Goal: Transaction & Acquisition: Book appointment/travel/reservation

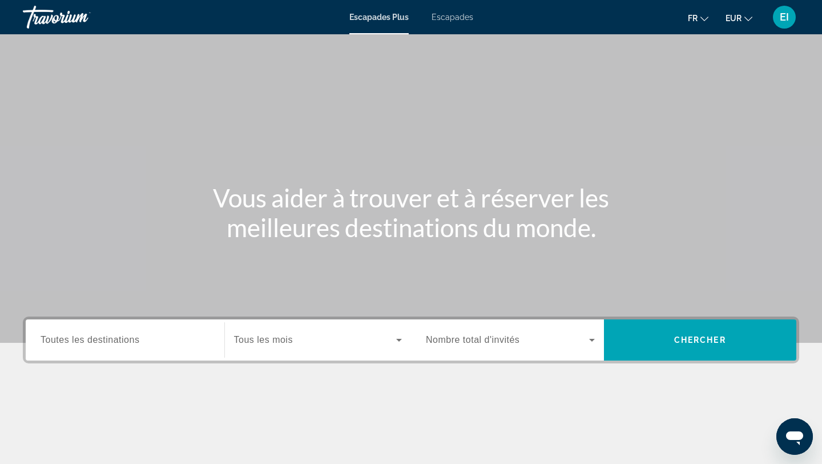
click at [93, 330] on div "Widget de recherche" at bounding box center [125, 340] width 169 height 33
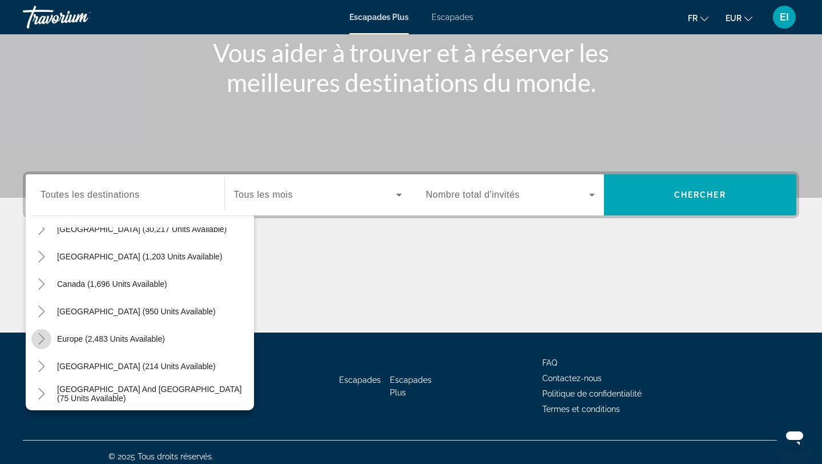
click at [39, 336] on icon "Toggle Europe (2,483 units available)" at bounding box center [41, 338] width 11 height 11
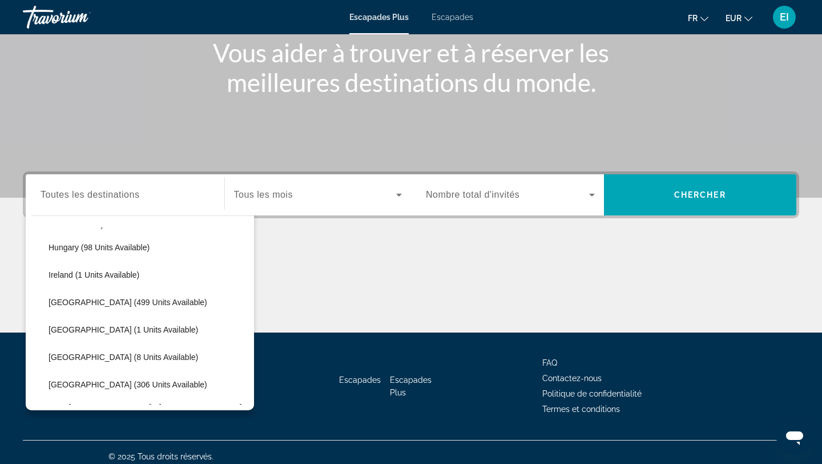
scroll to position [415, 0]
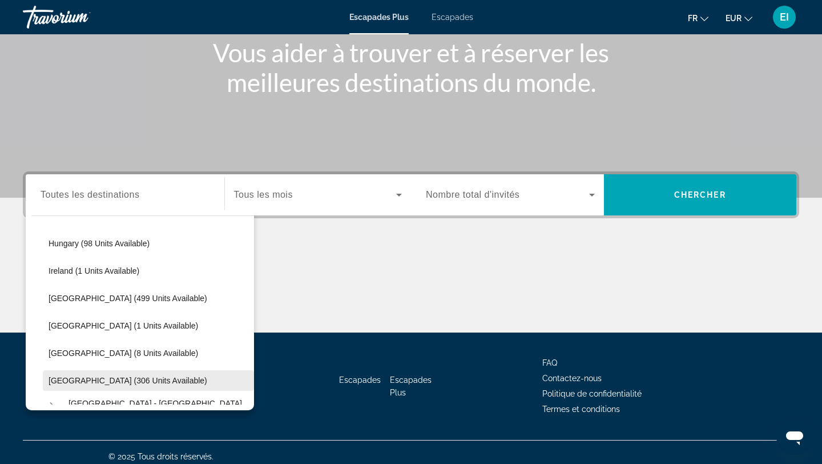
click at [60, 376] on span "[GEOGRAPHIC_DATA] (306 units available)" at bounding box center [128, 380] width 159 height 9
type input "**********"
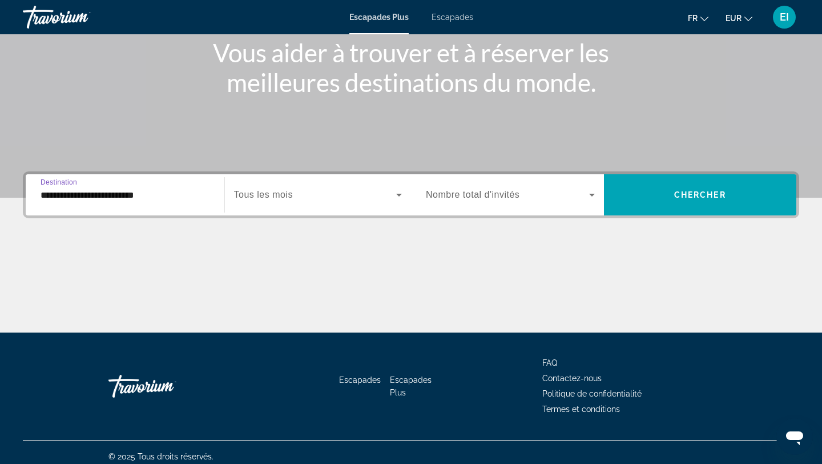
scroll to position [154, 0]
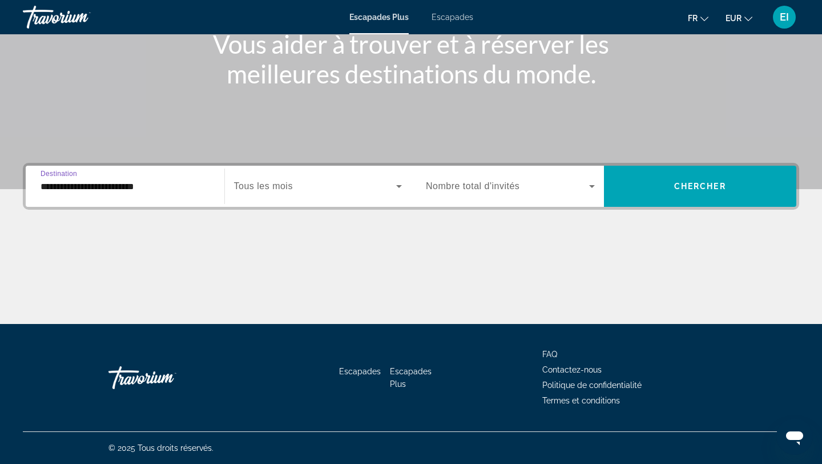
click at [302, 179] on span "Widget de recherche" at bounding box center [315, 186] width 163 height 14
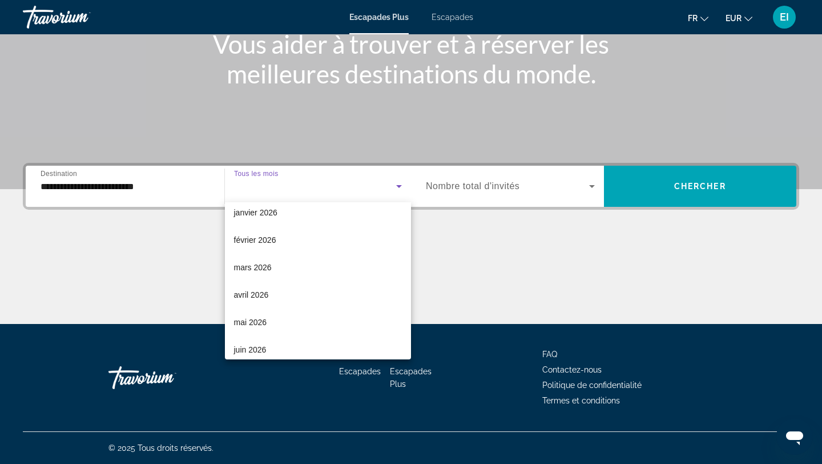
scroll to position [236, 0]
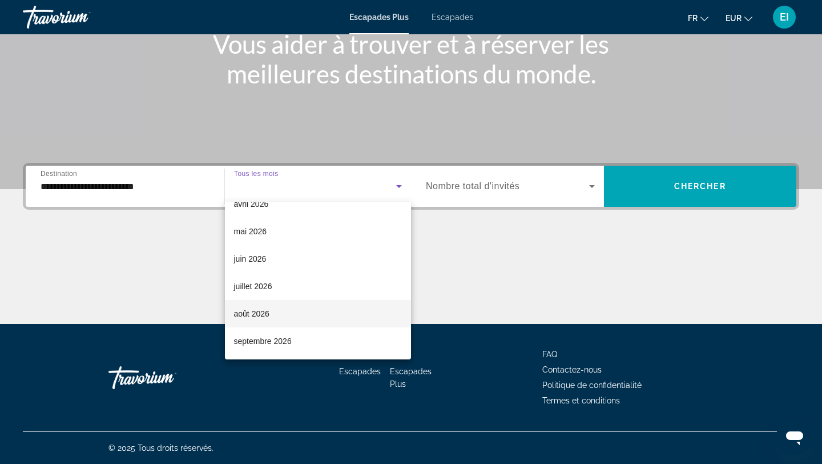
click at [278, 306] on mat-option "août 2026" at bounding box center [318, 313] width 187 height 27
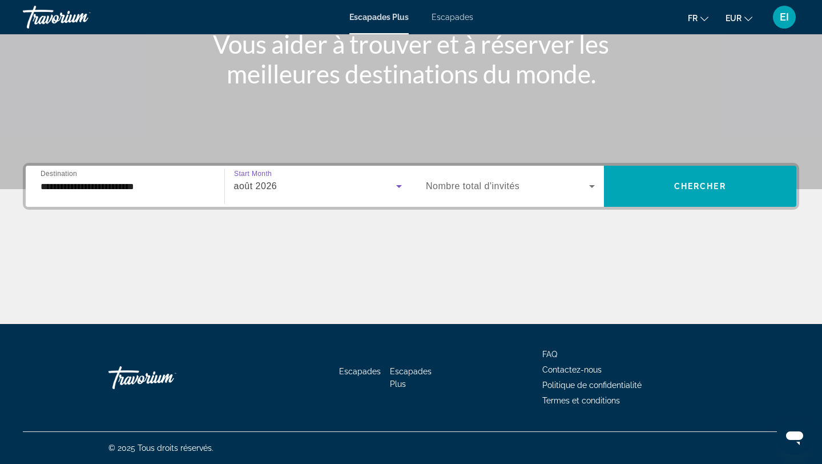
click at [516, 192] on span "Widget de recherche" at bounding box center [507, 186] width 163 height 14
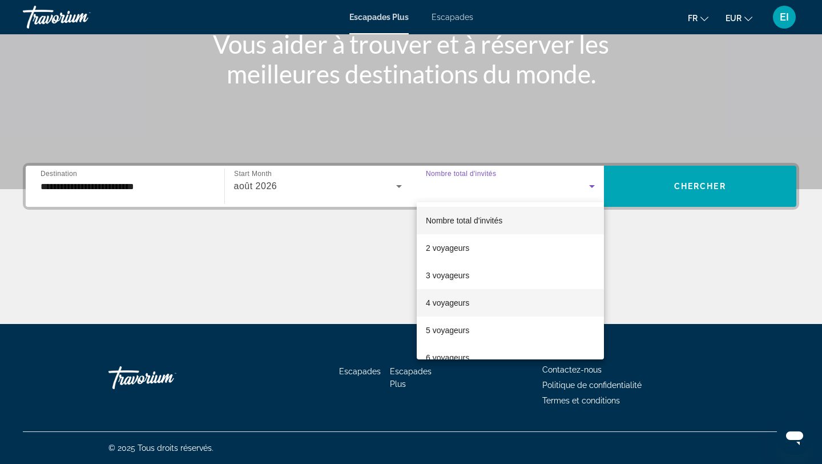
click at [484, 302] on mat-option "4 voyageurs" at bounding box center [510, 302] width 187 height 27
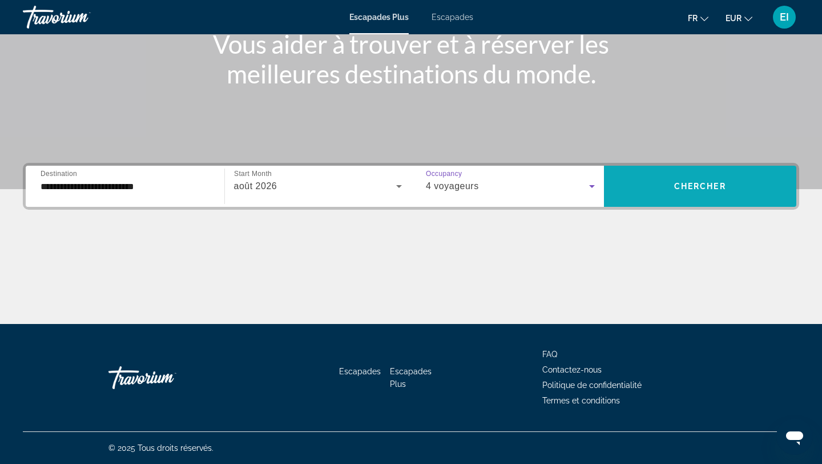
click at [707, 188] on span "Chercher" at bounding box center [701, 186] width 52 height 9
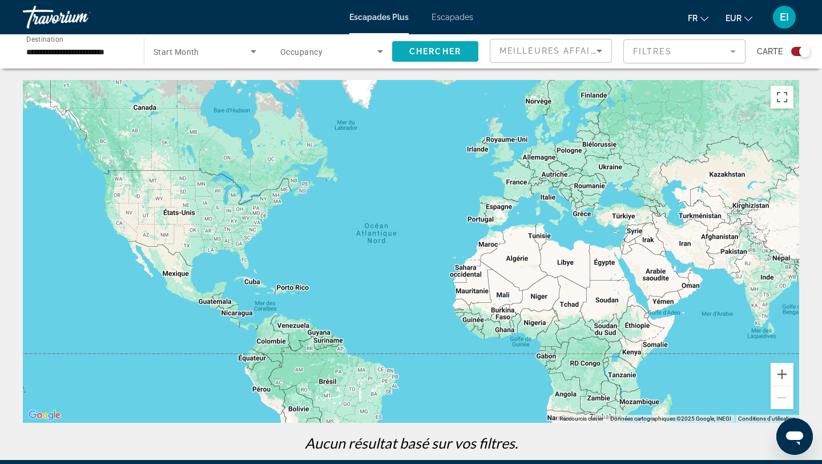
click at [461, 54] on span "Search widget" at bounding box center [435, 51] width 86 height 27
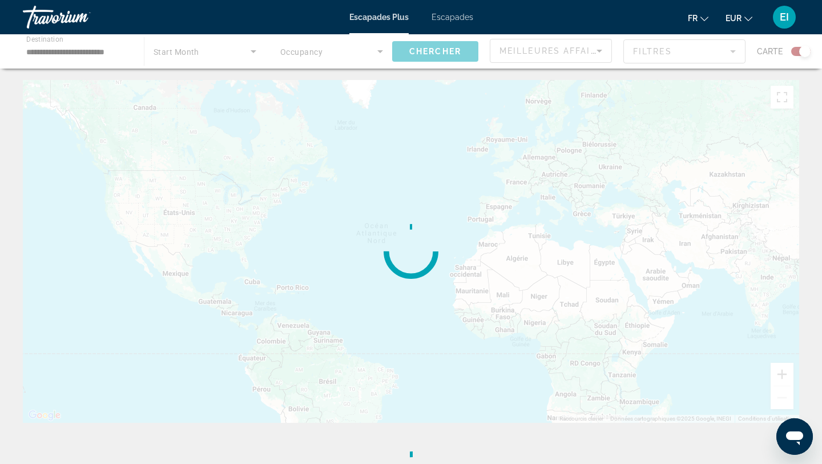
click at [804, 49] on div "Contenu principal" at bounding box center [411, 51] width 822 height 34
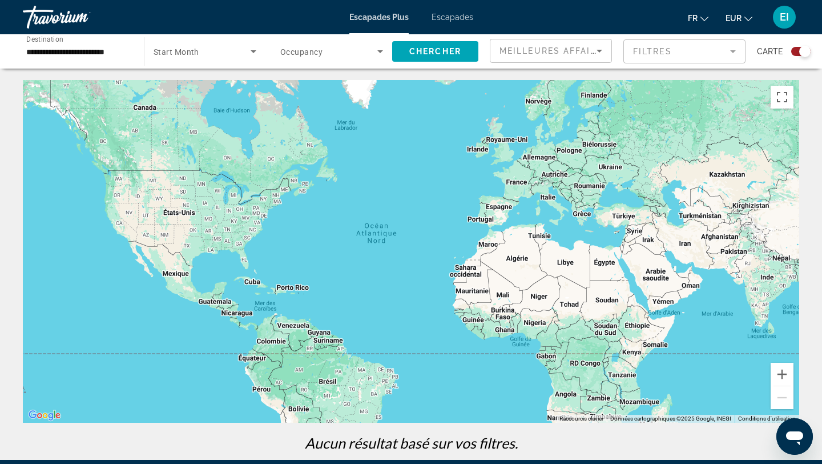
click at [798, 50] on div "Search widget" at bounding box center [801, 51] width 19 height 9
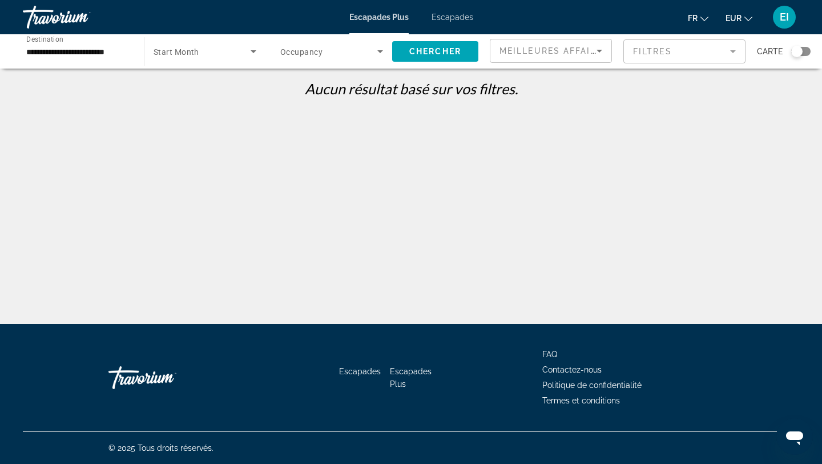
click at [459, 18] on font "Escapades" at bounding box center [453, 17] width 42 height 9
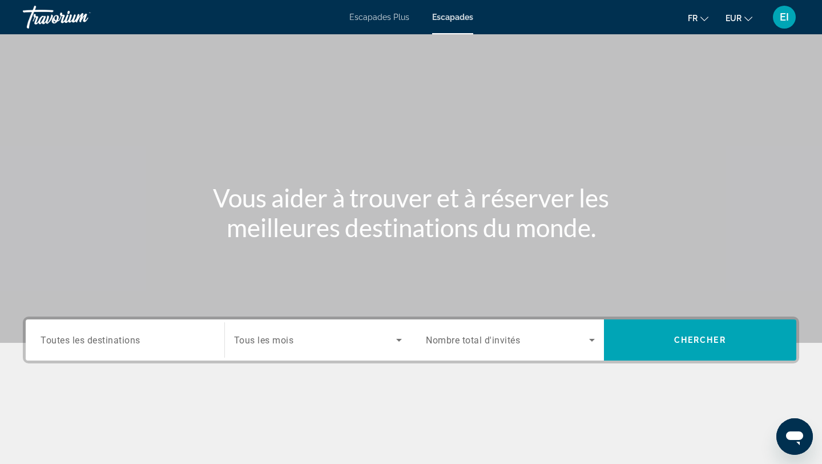
click at [105, 342] on span "Toutes les destinations" at bounding box center [91, 339] width 100 height 11
click at [105, 342] on input "Destination Toutes les destinations" at bounding box center [125, 341] width 169 height 14
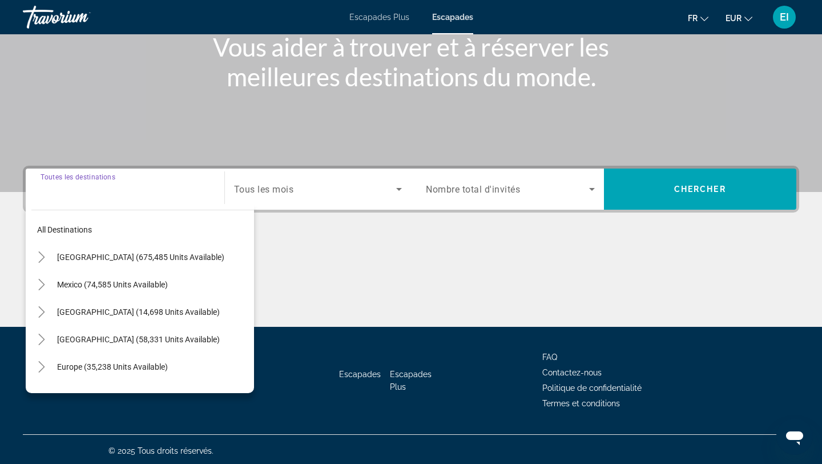
scroll to position [154, 0]
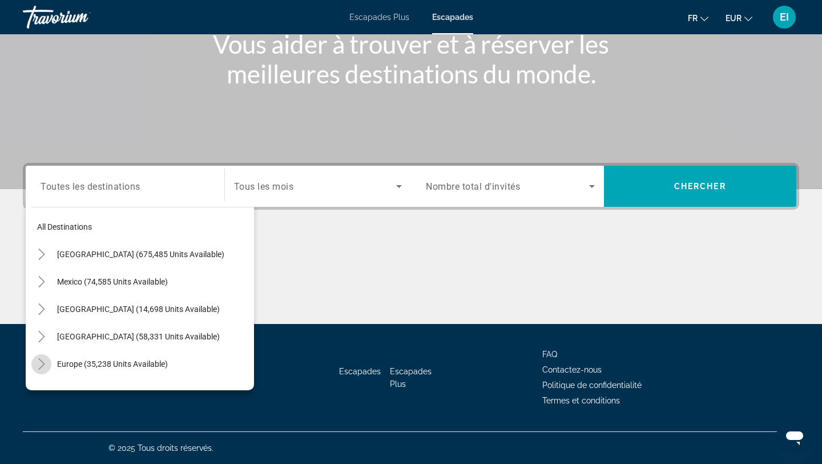
click at [42, 364] on icon "Toggle Europe (35,238 units available)" at bounding box center [41, 363] width 11 height 11
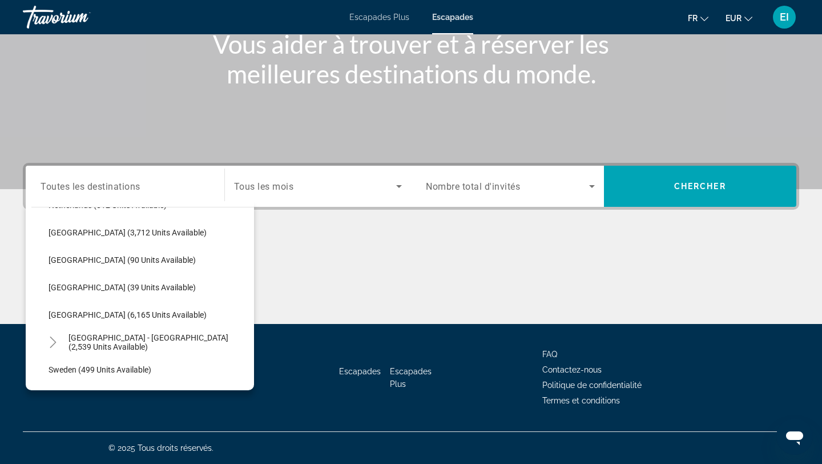
scroll to position [516, 0]
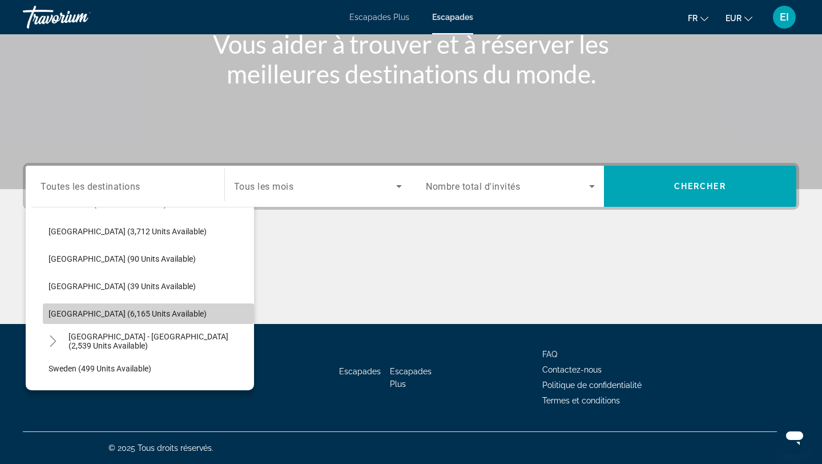
click at [69, 322] on span "Search widget" at bounding box center [148, 313] width 211 height 27
type input "**********"
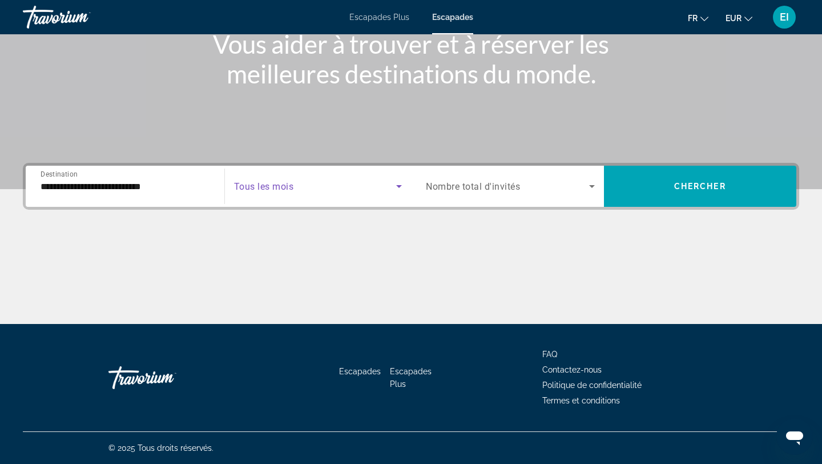
click at [373, 189] on span "Search widget" at bounding box center [315, 186] width 163 height 14
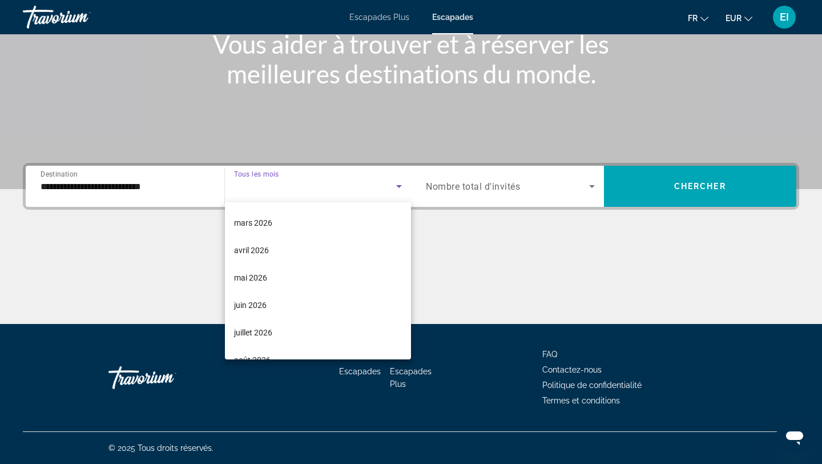
scroll to position [192, 0]
click at [302, 347] on mat-option "août 2026" at bounding box center [318, 357] width 187 height 27
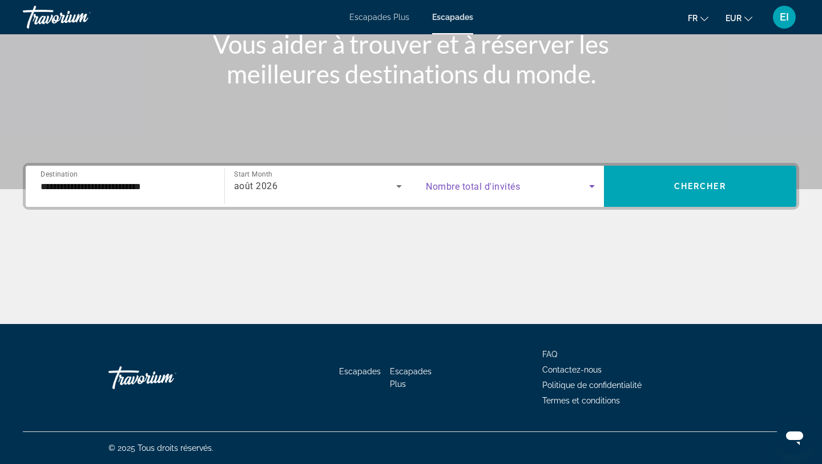
click at [529, 187] on span "Search widget" at bounding box center [507, 186] width 163 height 14
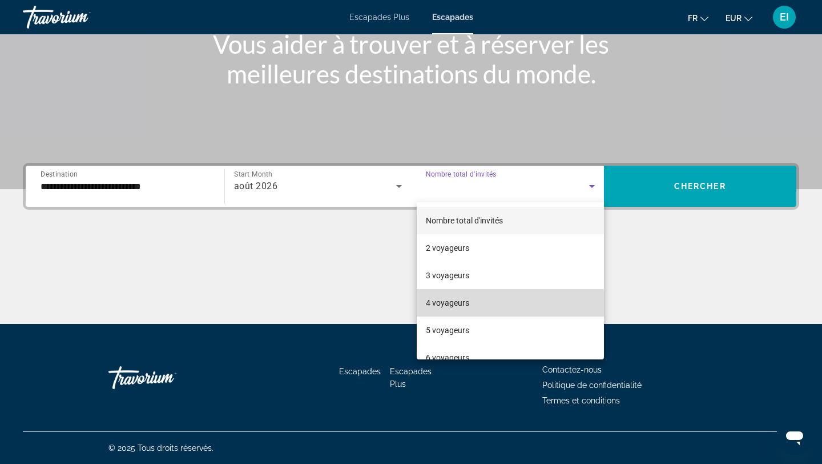
click at [479, 307] on mat-option "4 voyageurs" at bounding box center [510, 302] width 187 height 27
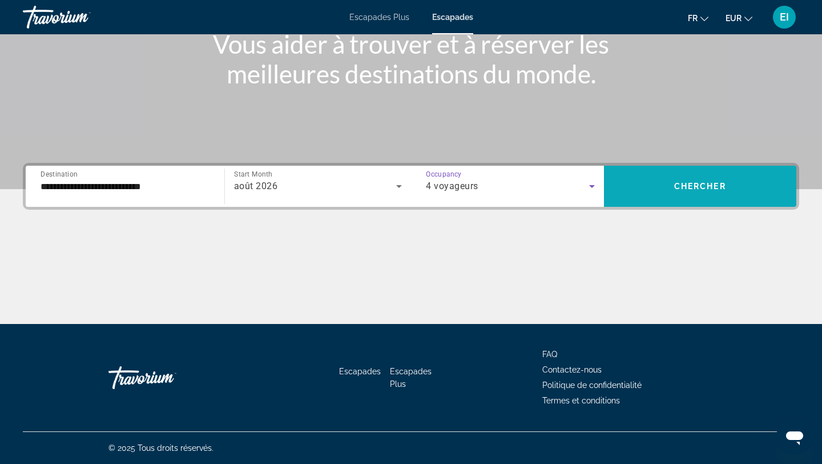
click at [658, 194] on span "Search widget" at bounding box center [700, 185] width 193 height 27
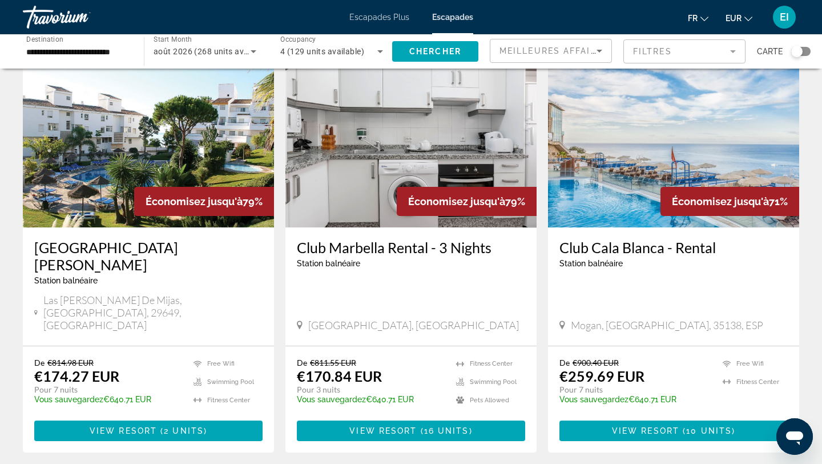
scroll to position [73, 0]
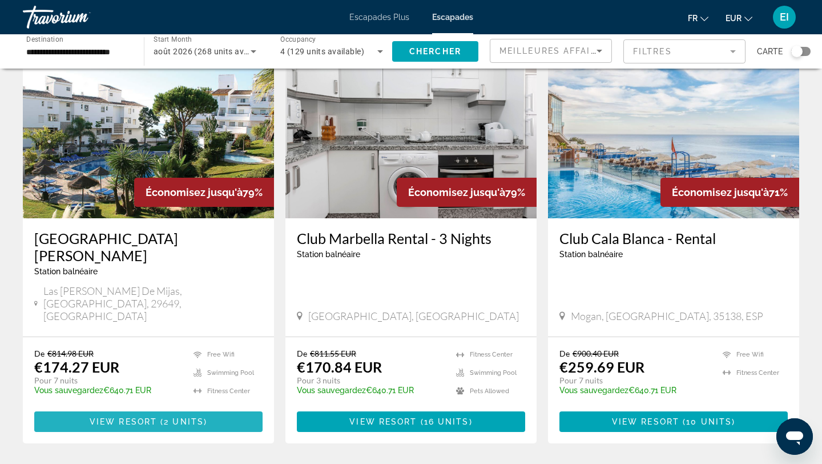
click at [145, 417] on span "View Resort" at bounding box center [123, 421] width 67 height 9
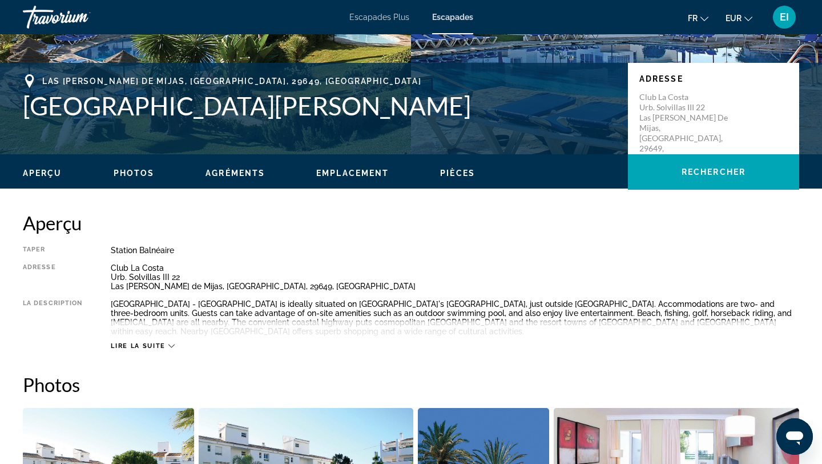
scroll to position [78, 0]
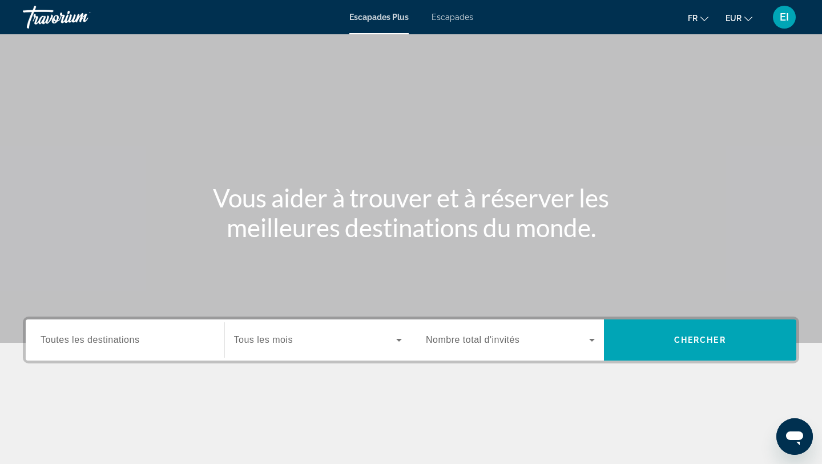
click at [137, 339] on span "Toutes les destinations" at bounding box center [90, 340] width 99 height 10
click at [137, 339] on input "Destination Toutes les destinations" at bounding box center [125, 341] width 169 height 14
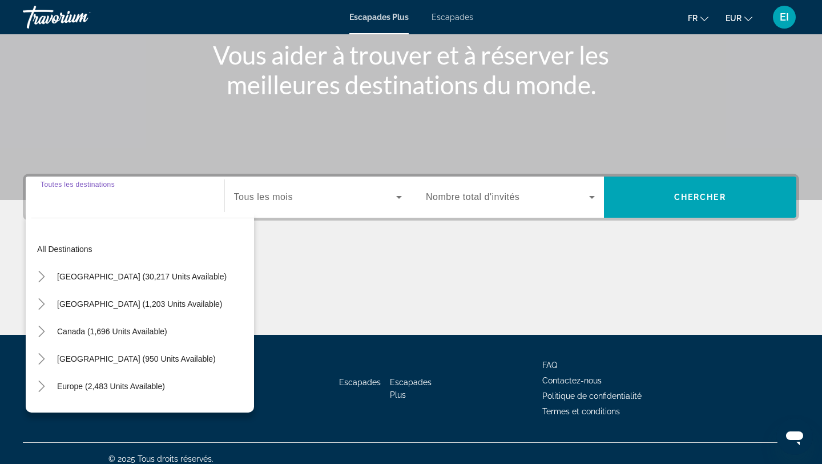
scroll to position [154, 0]
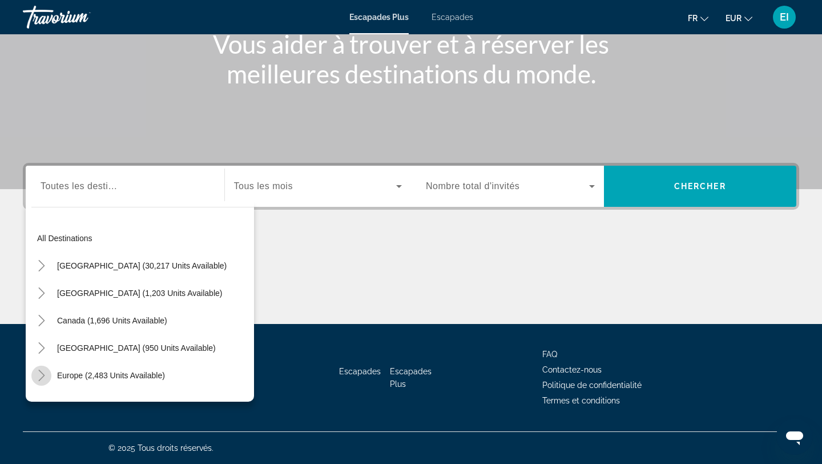
click at [40, 380] on icon "Toggle Europe (2,483 units available)" at bounding box center [41, 375] width 11 height 11
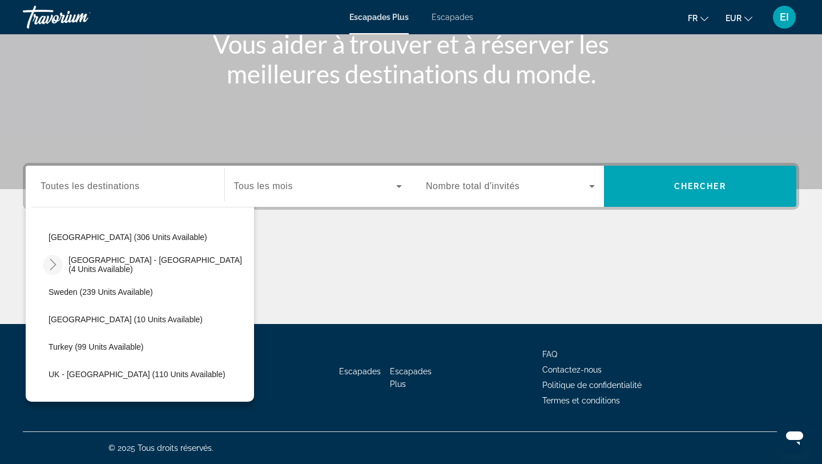
scroll to position [550, 0]
click at [67, 235] on span "[GEOGRAPHIC_DATA] (306 units available)" at bounding box center [128, 236] width 159 height 9
type input "**********"
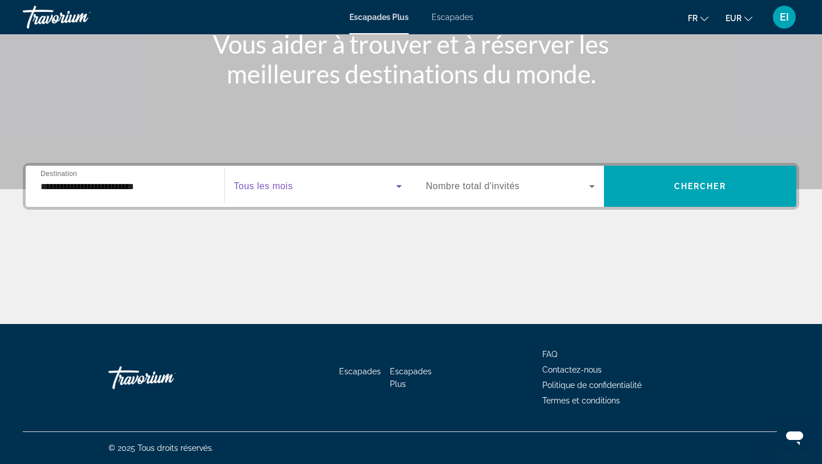
click at [352, 191] on span "Widget de recherche" at bounding box center [315, 186] width 163 height 14
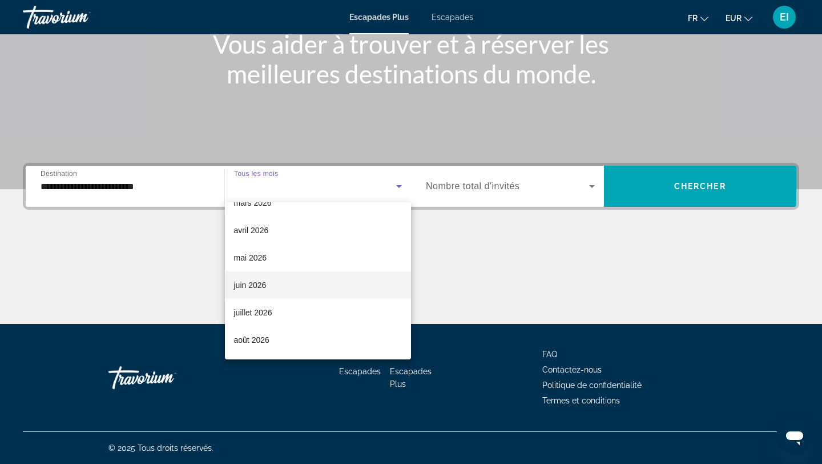
scroll to position [212, 0]
click at [312, 327] on mat-option "août 2026" at bounding box center [318, 336] width 187 height 27
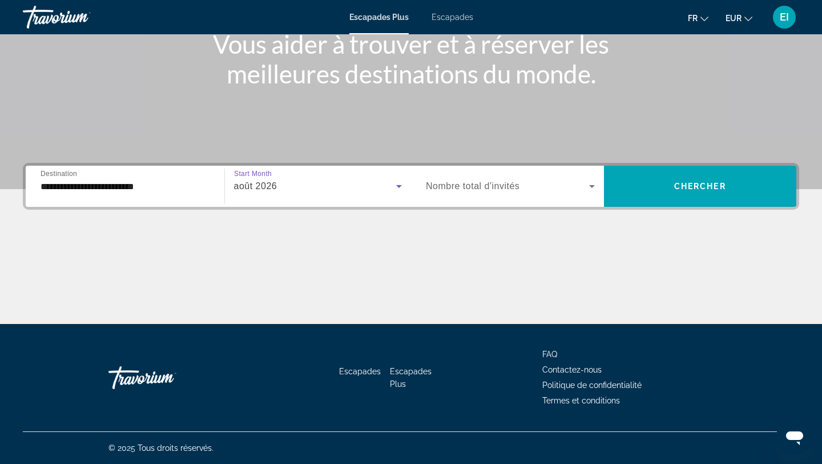
click at [503, 191] on span "Nombre total d'invités" at bounding box center [473, 186] width 94 height 10
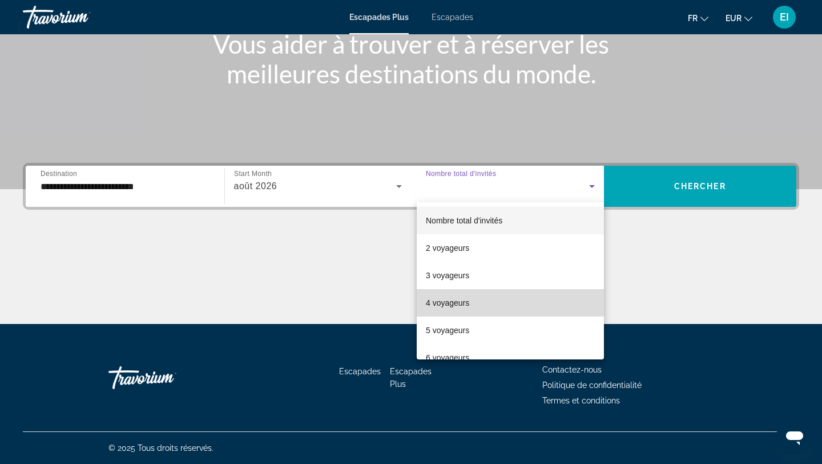
click at [474, 302] on mat-option "4 voyageurs" at bounding box center [510, 302] width 187 height 27
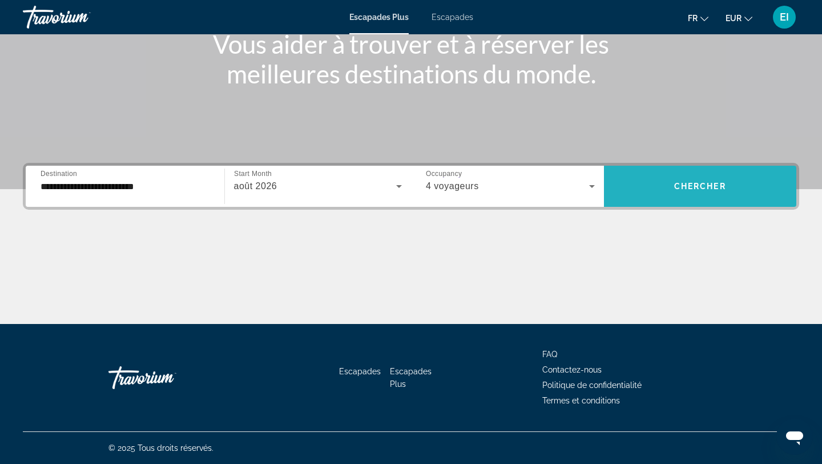
click at [699, 182] on span "Chercher" at bounding box center [701, 186] width 52 height 9
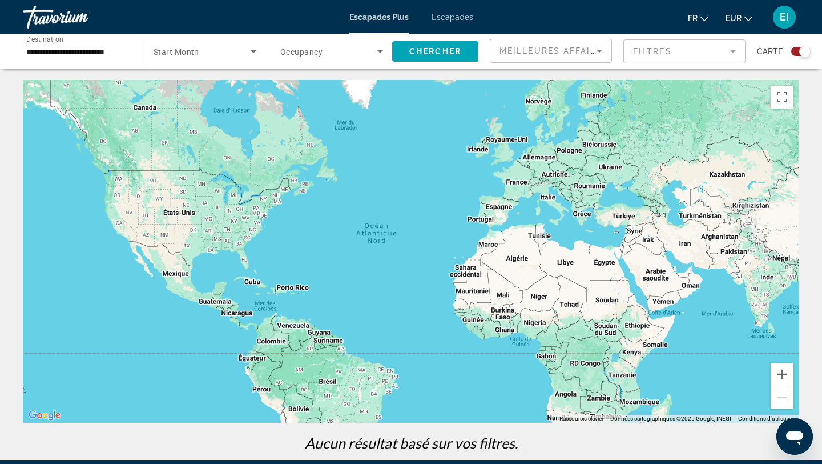
click at [456, 22] on div "Escapades Plus Escapades fr English Español Français Italiano Português русский…" at bounding box center [411, 17] width 822 height 30
click at [456, 21] on font "Escapades" at bounding box center [453, 17] width 42 height 9
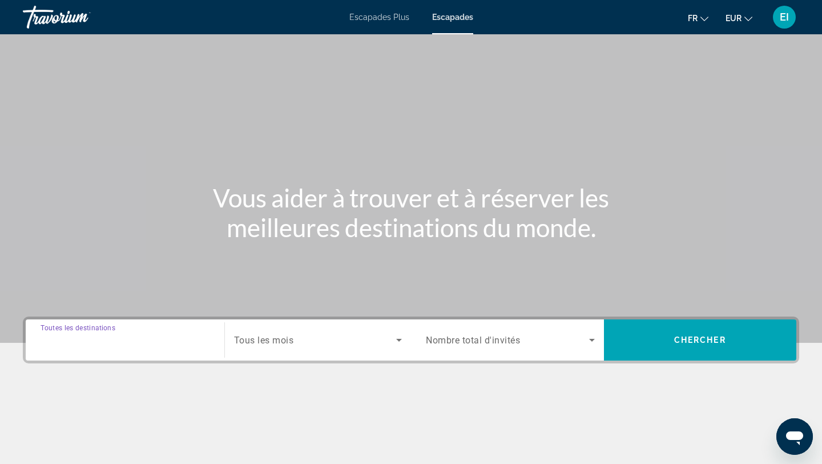
click at [128, 346] on input "Destination Toutes les destinations" at bounding box center [125, 341] width 169 height 14
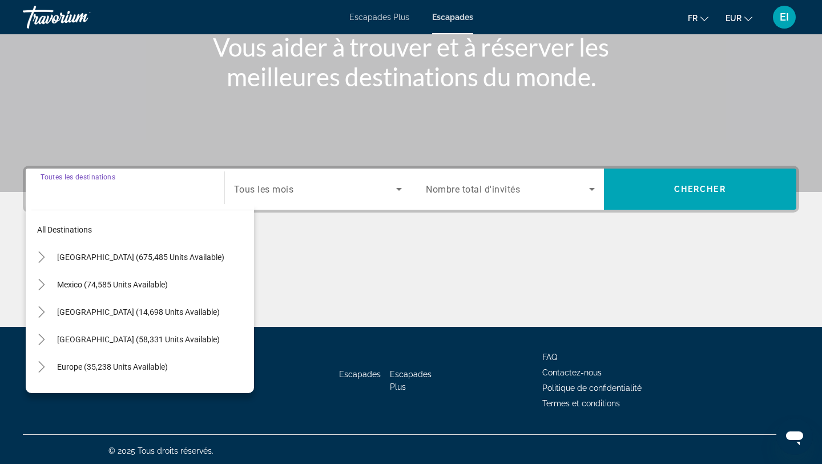
scroll to position [154, 0]
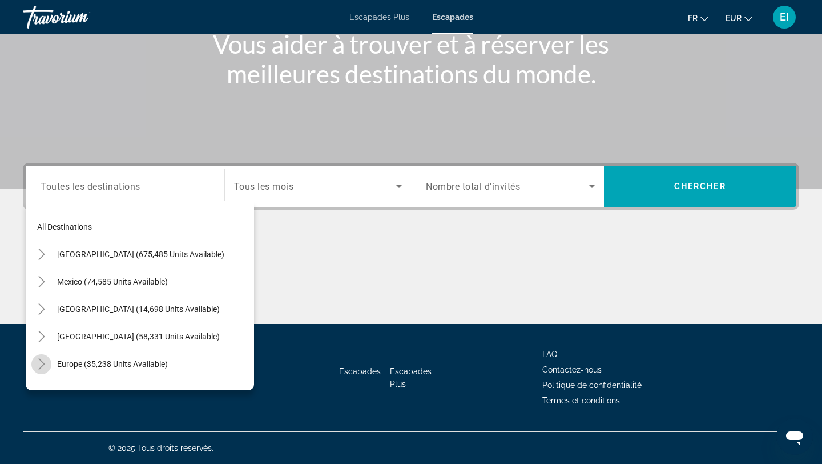
click at [40, 364] on icon "Toggle Europe (35,238 units available)" at bounding box center [41, 363] width 11 height 11
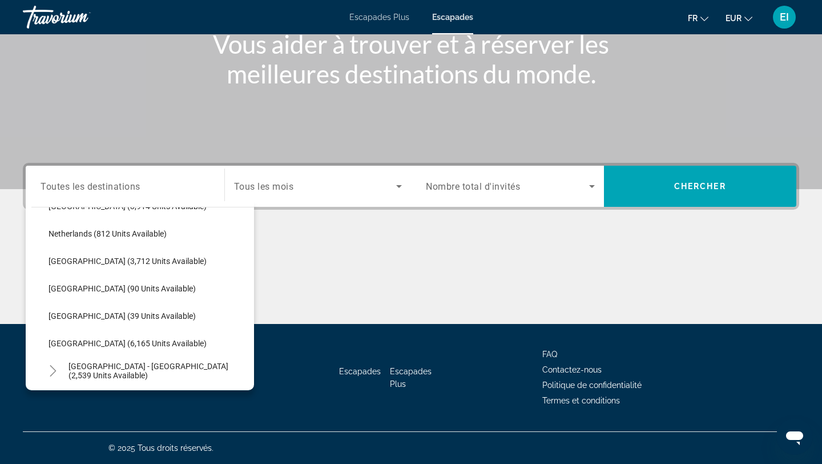
scroll to position [500, 0]
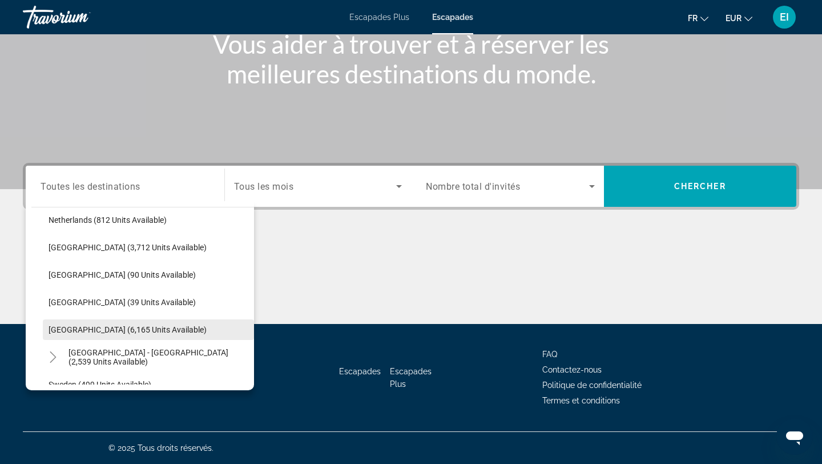
click at [82, 339] on span "Search widget" at bounding box center [148, 329] width 211 height 27
type input "**********"
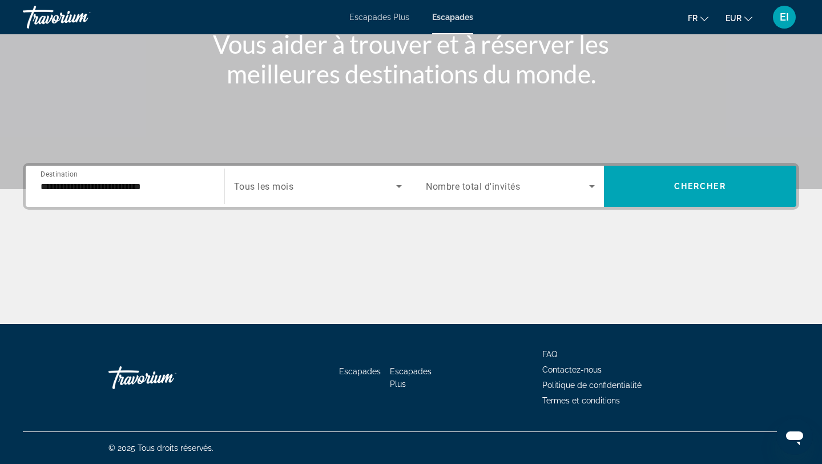
click at [321, 199] on div "Search widget" at bounding box center [318, 186] width 168 height 32
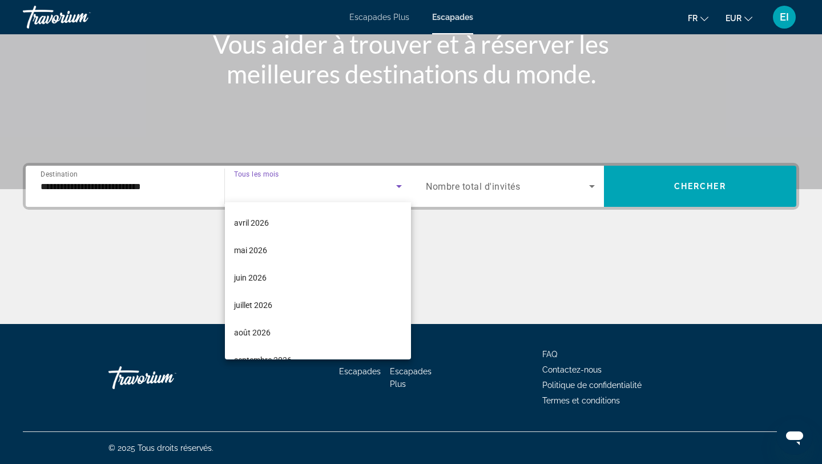
scroll to position [219, 0]
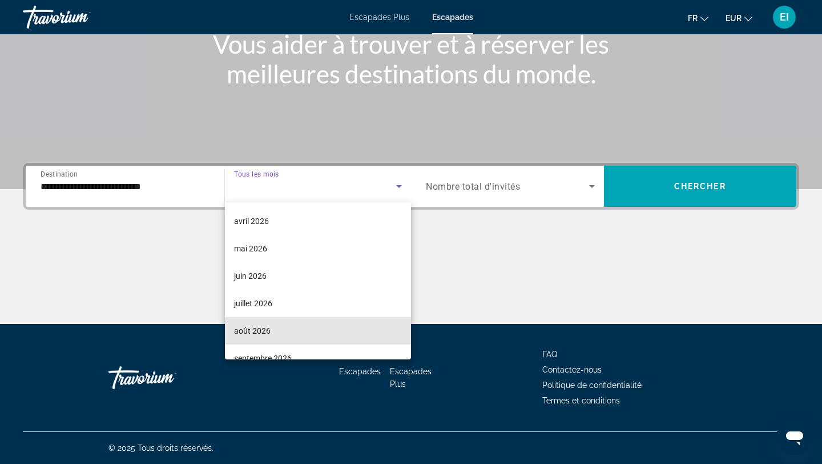
click at [278, 332] on mat-option "août 2026" at bounding box center [318, 330] width 187 height 27
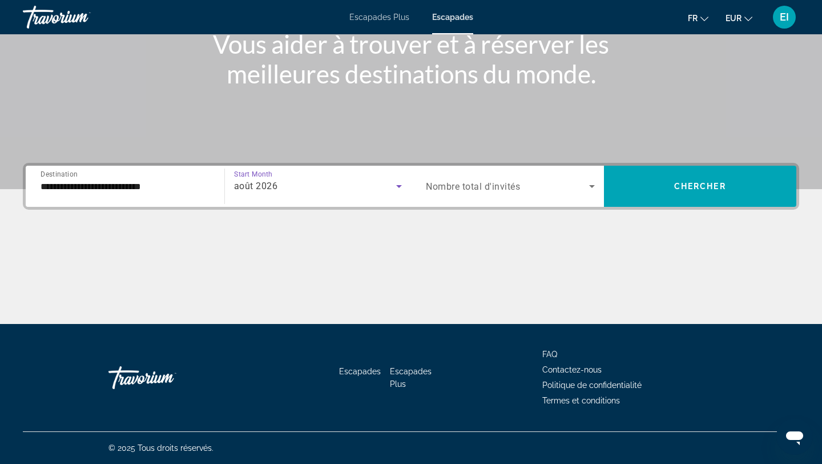
click at [537, 186] on span "Search widget" at bounding box center [507, 186] width 163 height 14
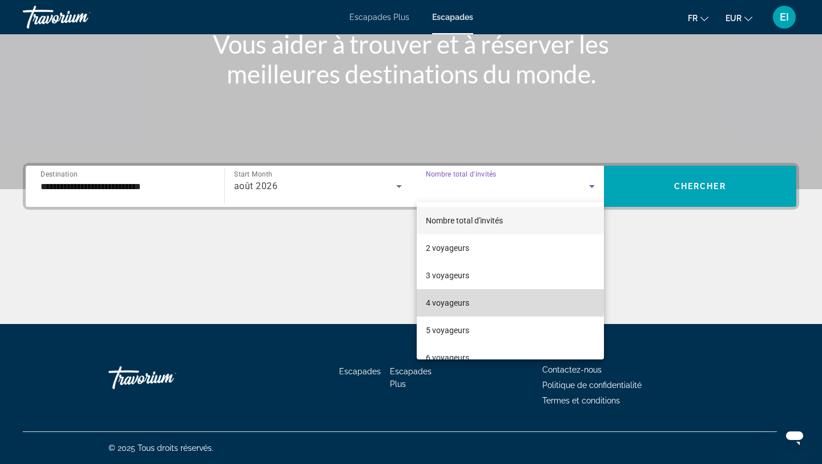
click at [483, 300] on mat-option "4 voyageurs" at bounding box center [510, 302] width 187 height 27
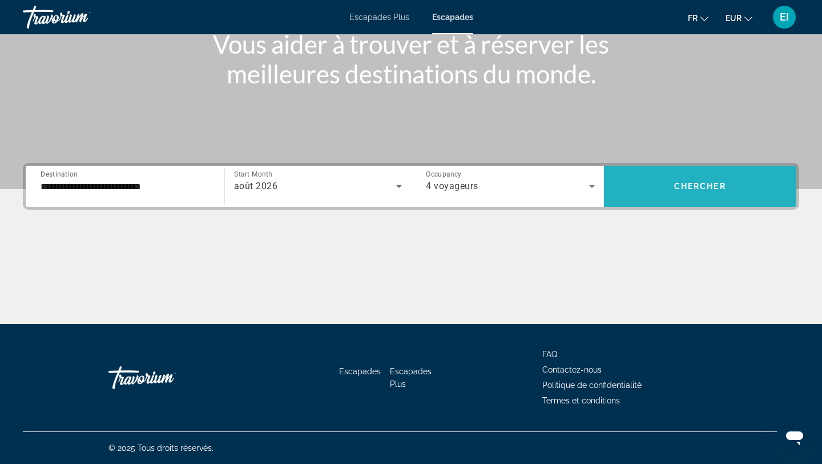
click at [698, 176] on span "Search widget" at bounding box center [700, 185] width 193 height 27
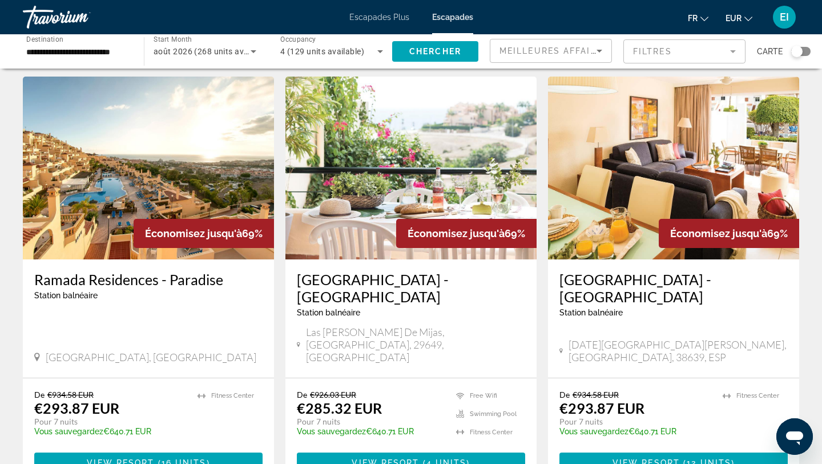
scroll to position [463, 0]
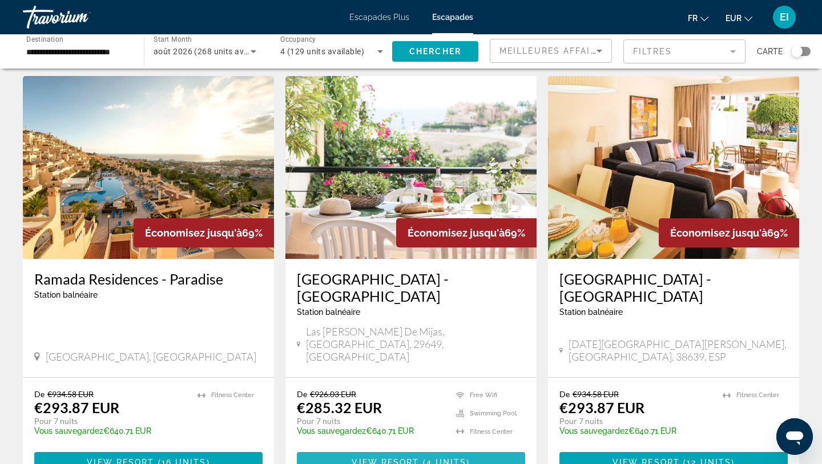
click at [485, 448] on span "Contenu principal" at bounding box center [411, 461] width 228 height 27
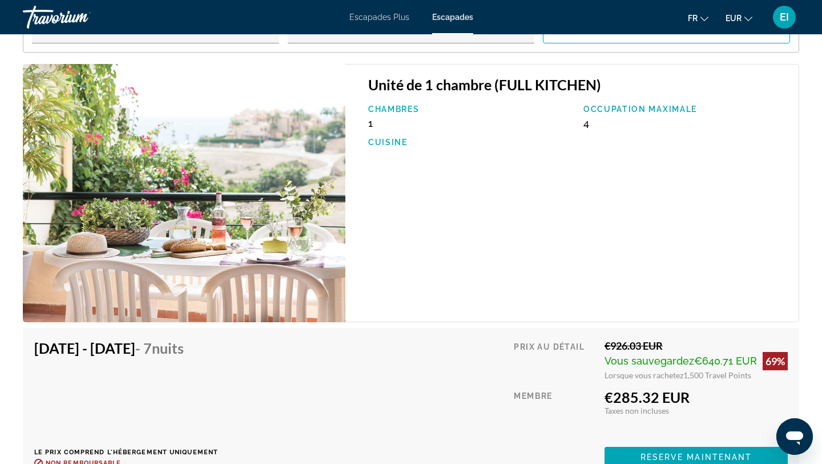
scroll to position [2061, 0]
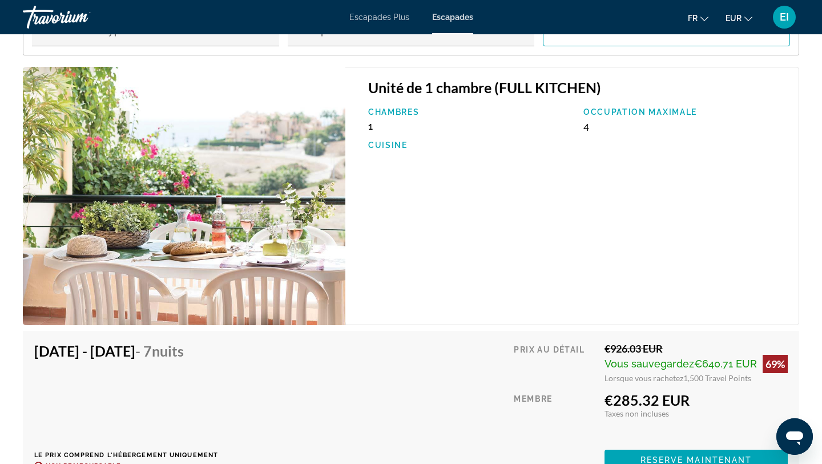
click at [336, 245] on img "Contenu principal" at bounding box center [184, 196] width 323 height 258
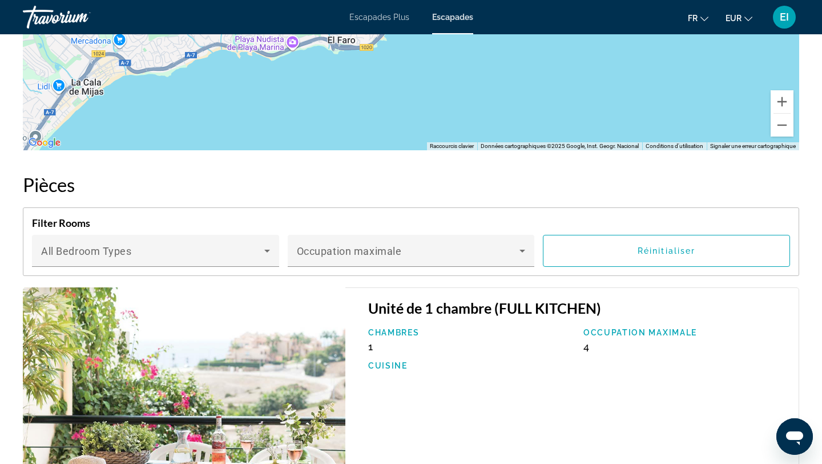
scroll to position [1828, 0]
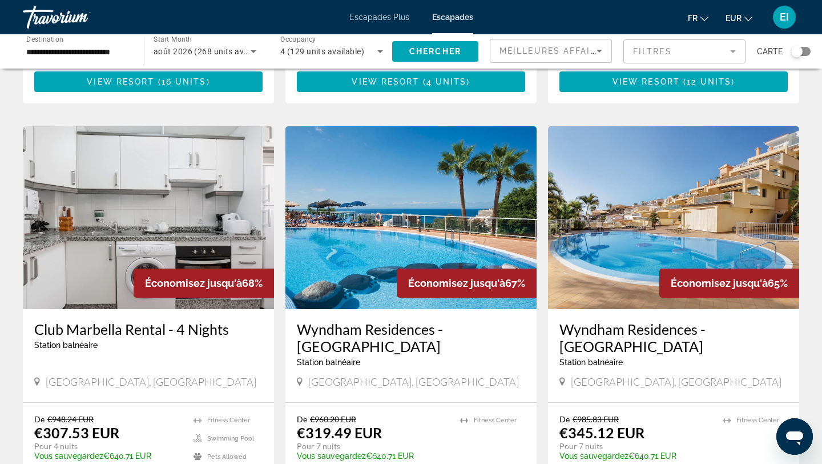
scroll to position [845, 0]
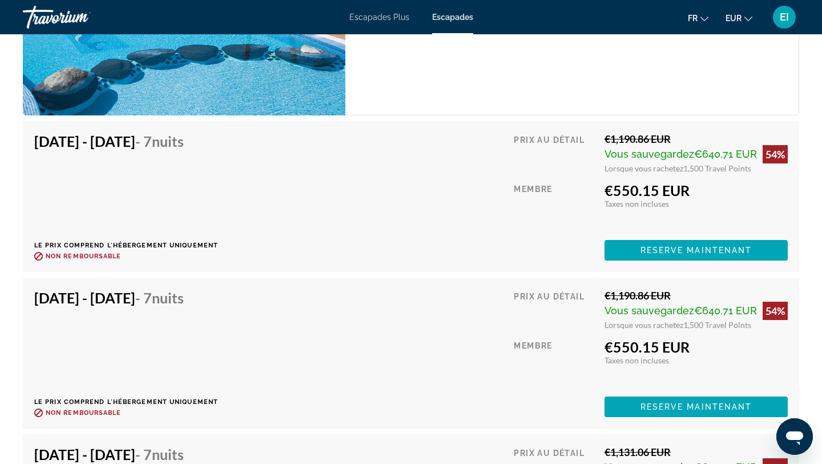
scroll to position [2197, 0]
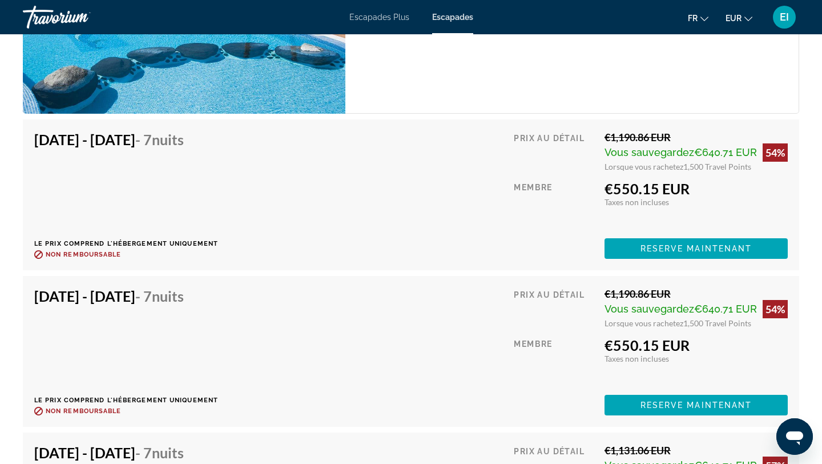
click at [681, 247] on div "[DATE] - [DATE] - 7 nuits Le prix comprend l'hébergement uniquement Remboursabl…" at bounding box center [411, 194] width 777 height 151
click at [676, 244] on span "Reserve maintenant" at bounding box center [697, 248] width 112 height 9
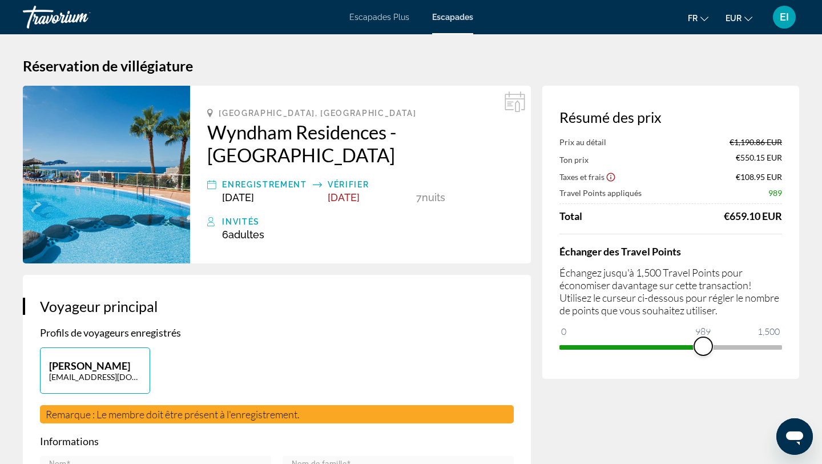
drag, startPoint x: 777, startPoint y: 348, endPoint x: 704, endPoint y: 354, distance: 73.4
click at [704, 359] on div "Résumé des prix Prix au détail €1,190.86 EUR Ton prix €550.15 EUR Taxes et frai…" at bounding box center [671, 232] width 257 height 293
drag, startPoint x: 704, startPoint y: 350, endPoint x: 684, endPoint y: 347, distance: 20.2
click at [684, 349] on span "ngx-slider" at bounding box center [684, 346] width 18 height 18
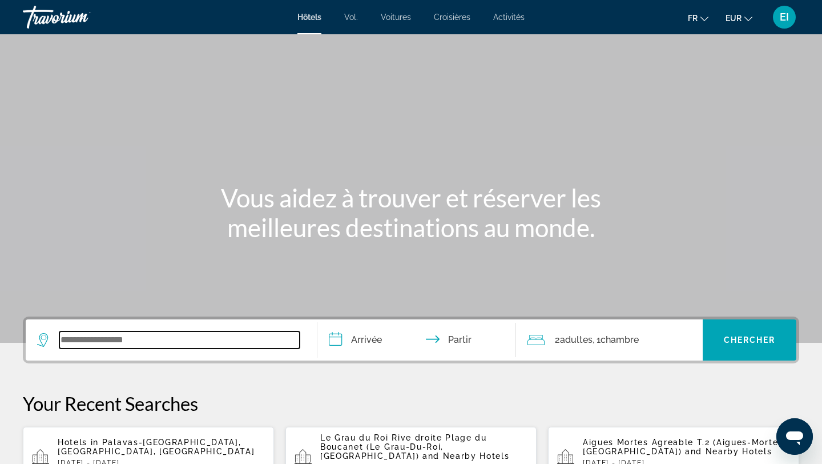
click at [80, 342] on input "Widget de recherche" at bounding box center [179, 339] width 240 height 17
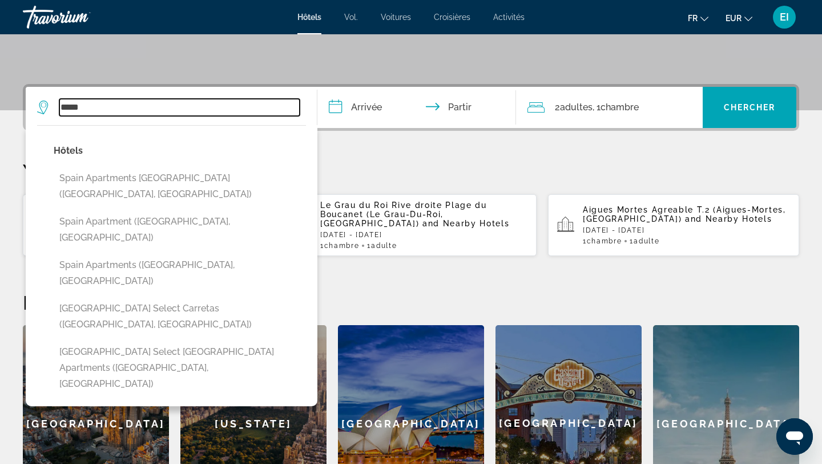
scroll to position [230, 0]
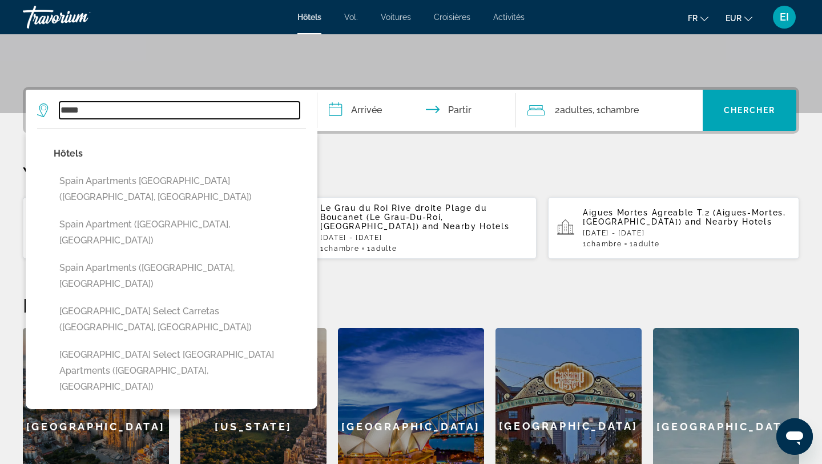
type input "*****"
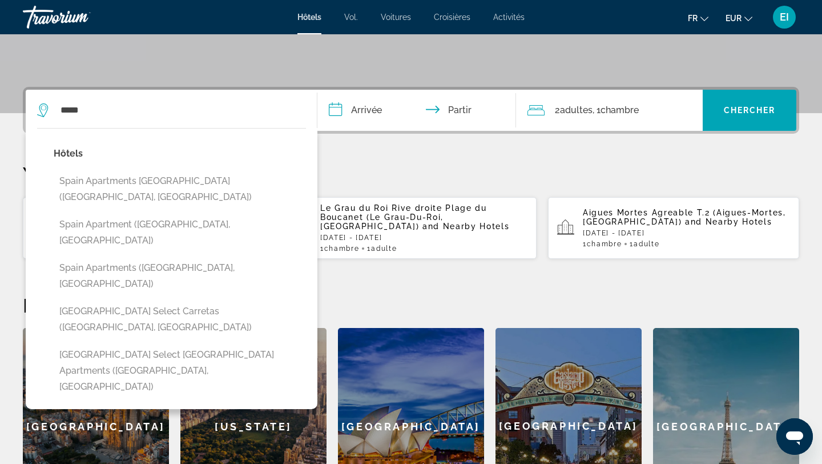
click at [363, 106] on input "**********" at bounding box center [419, 112] width 203 height 45
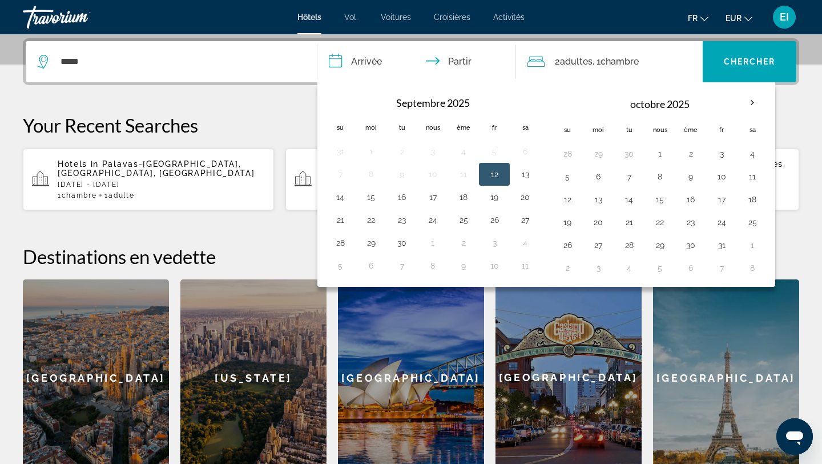
scroll to position [279, 0]
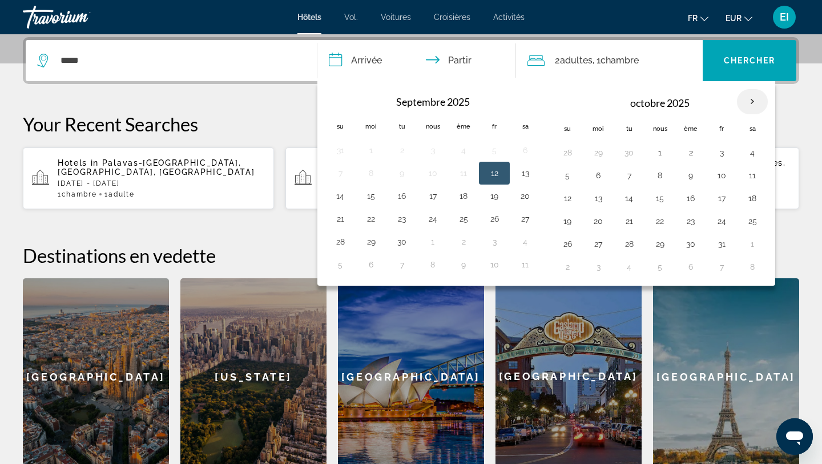
click at [753, 105] on th "Mois prochain" at bounding box center [752, 101] width 31 height 25
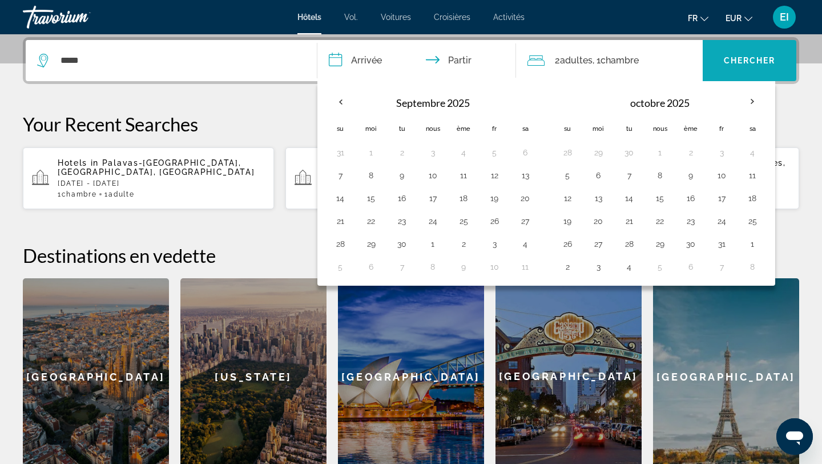
click at [743, 62] on font "Chercher" at bounding box center [750, 60] width 52 height 9
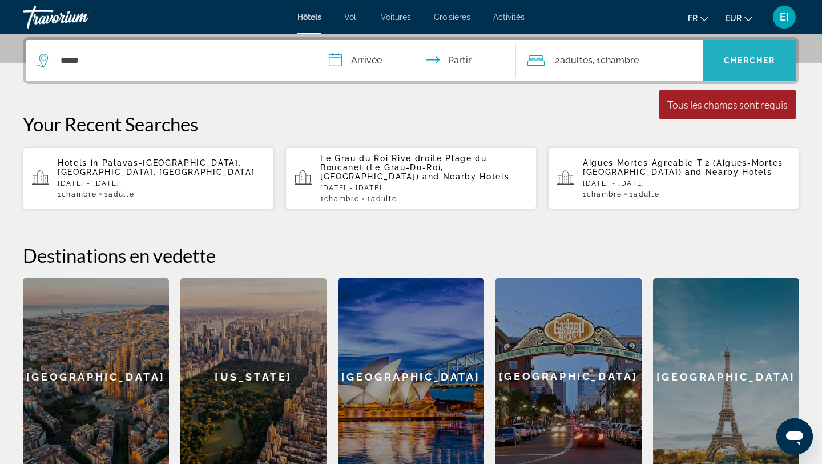
click at [743, 64] on font "Chercher" at bounding box center [750, 60] width 52 height 9
click at [382, 63] on input "**********" at bounding box center [419, 62] width 203 height 45
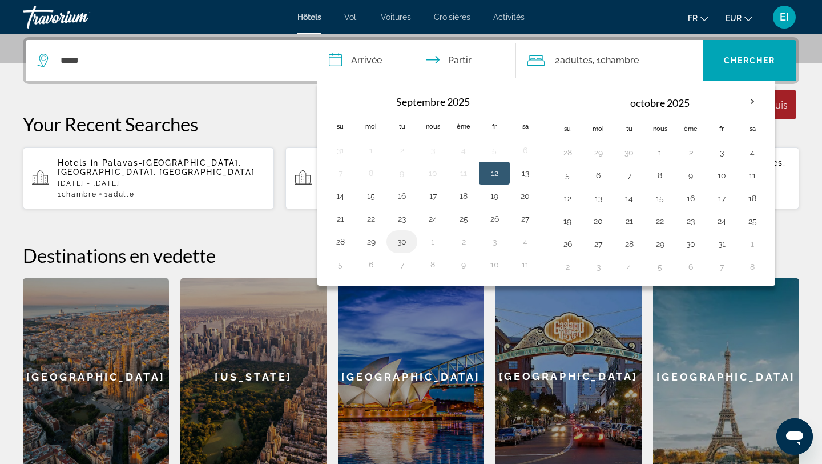
click at [401, 240] on button "30" at bounding box center [402, 242] width 18 height 16
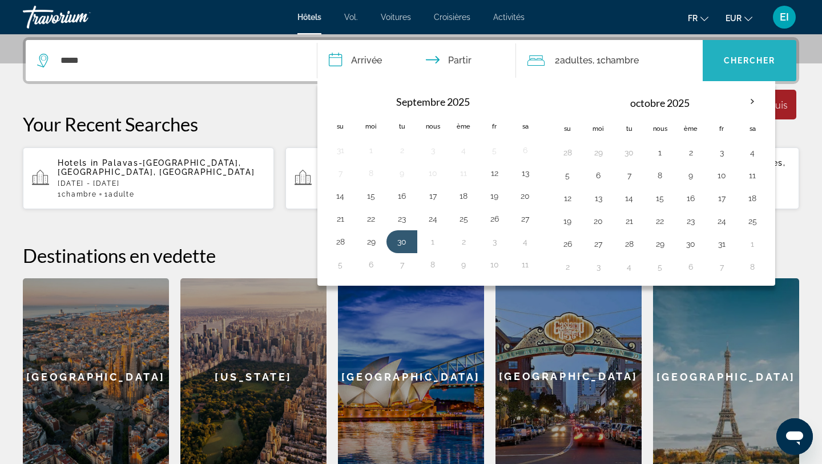
click at [748, 64] on font "Chercher" at bounding box center [750, 60] width 52 height 9
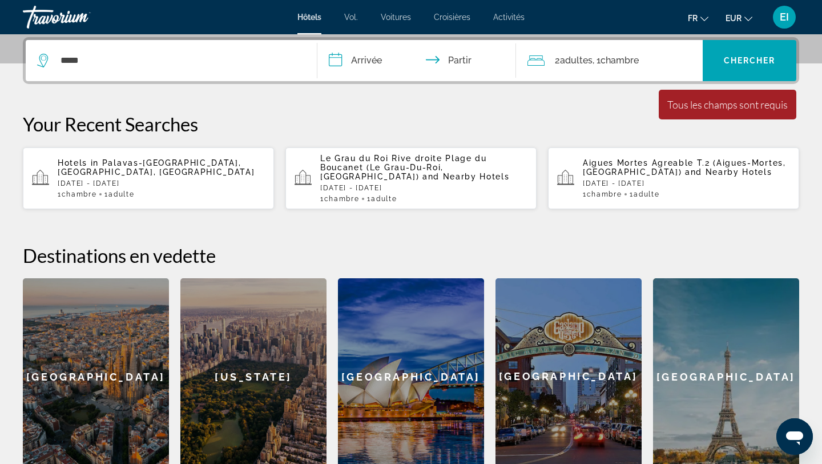
click at [575, 58] on font "adultes" at bounding box center [576, 60] width 33 height 11
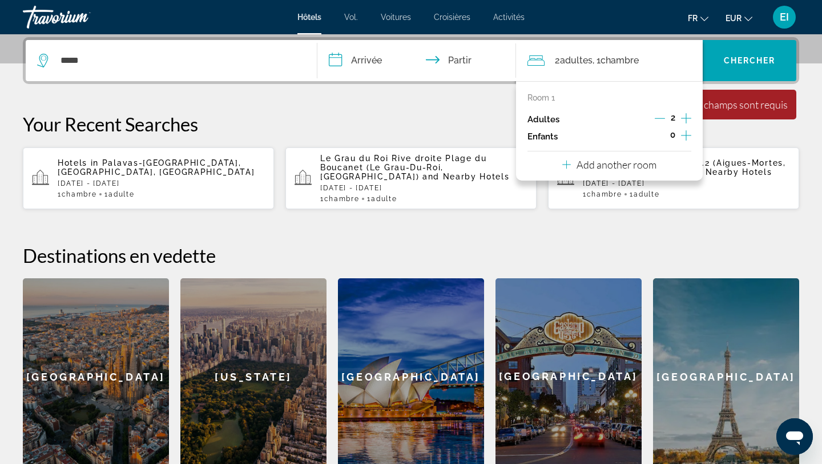
click at [690, 116] on icon "Increment adults" at bounding box center [686, 118] width 10 height 14
click at [349, 59] on input "**********" at bounding box center [419, 62] width 203 height 45
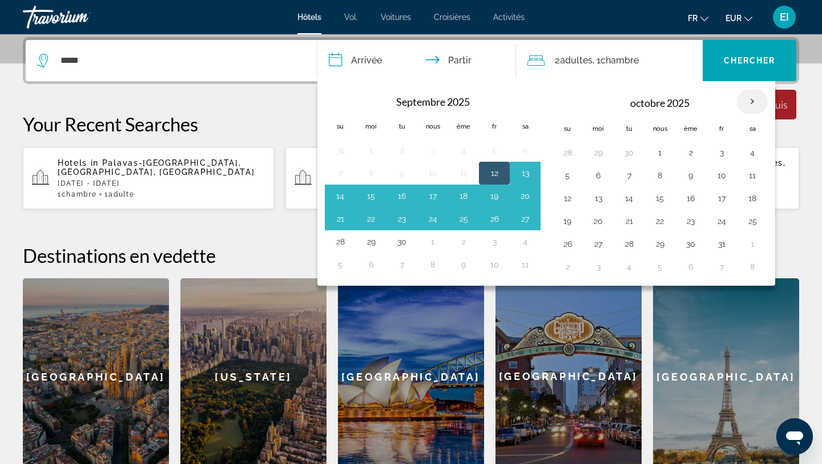
click at [744, 103] on th "Mois prochain" at bounding box center [752, 101] width 31 height 25
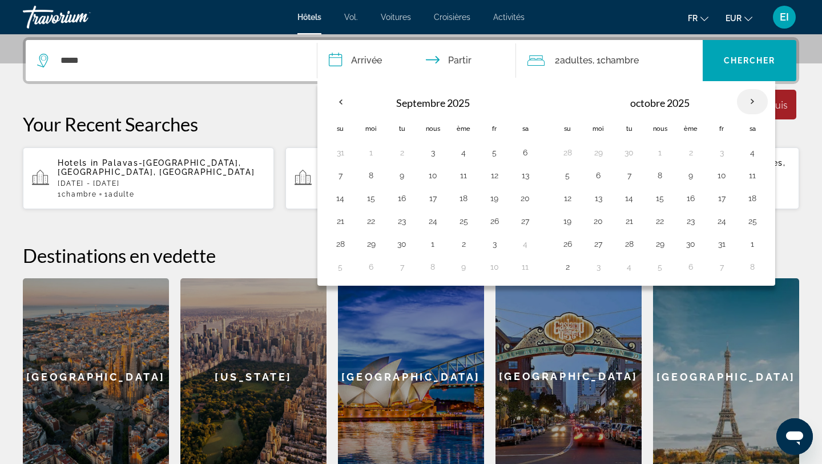
click at [744, 103] on th "Mois prochain" at bounding box center [752, 101] width 31 height 25
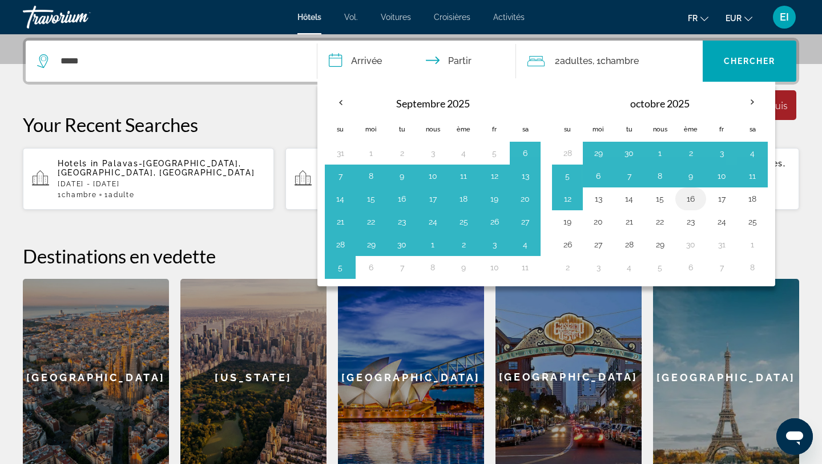
scroll to position [277, 0]
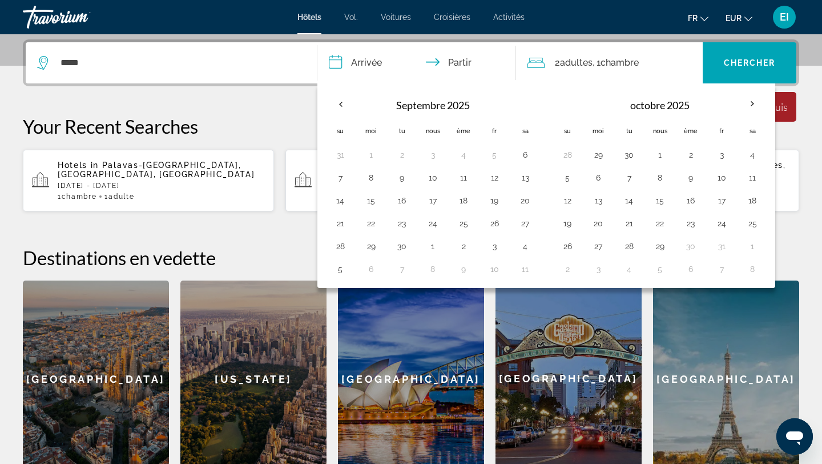
click at [380, 67] on input "**********" at bounding box center [419, 64] width 203 height 45
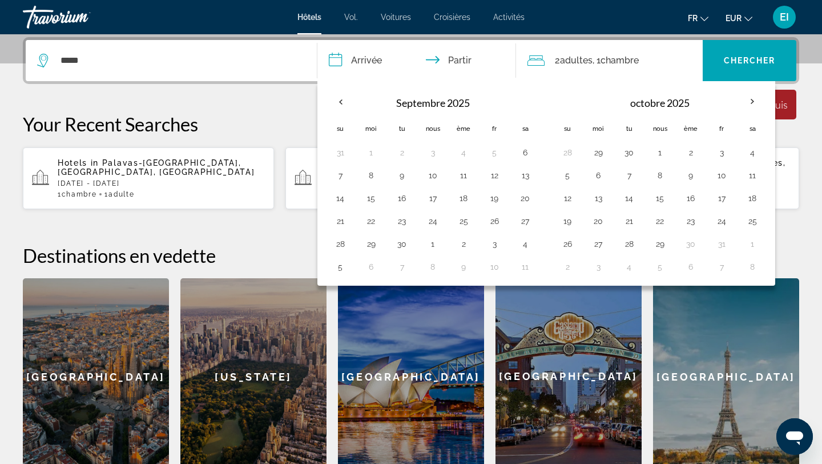
click at [362, 59] on input "**********" at bounding box center [419, 62] width 203 height 45
click at [340, 61] on input "**********" at bounding box center [419, 62] width 203 height 45
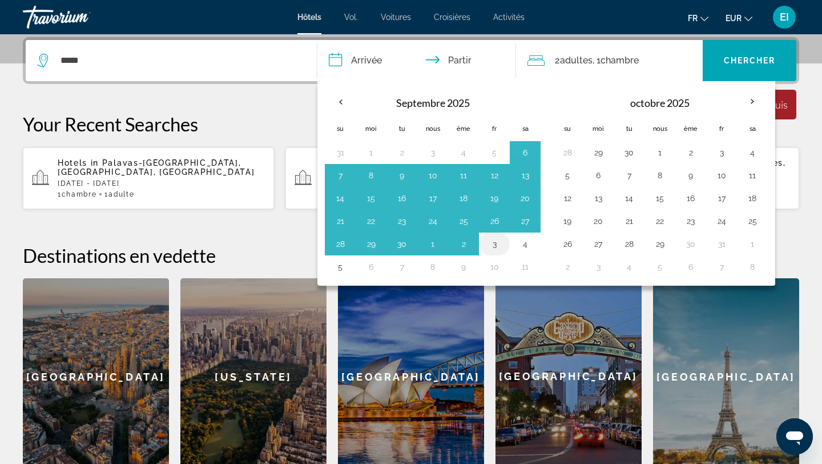
click at [501, 246] on button "3" at bounding box center [494, 244] width 18 height 16
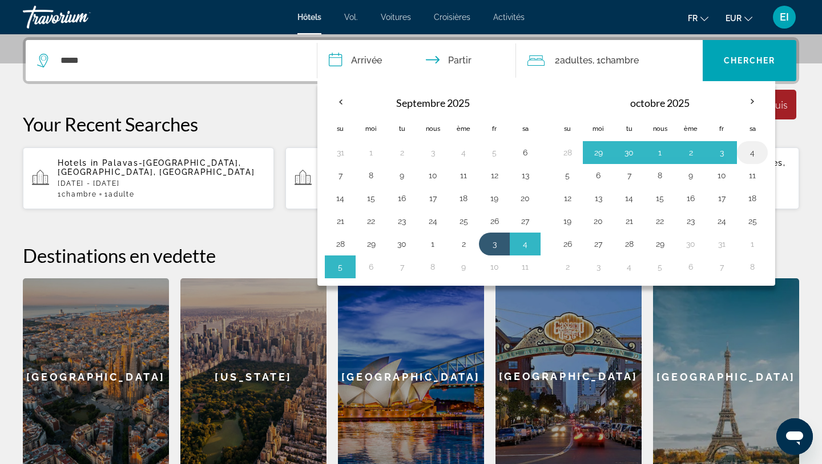
click at [752, 145] on button "4" at bounding box center [753, 153] width 18 height 16
type input "**********"
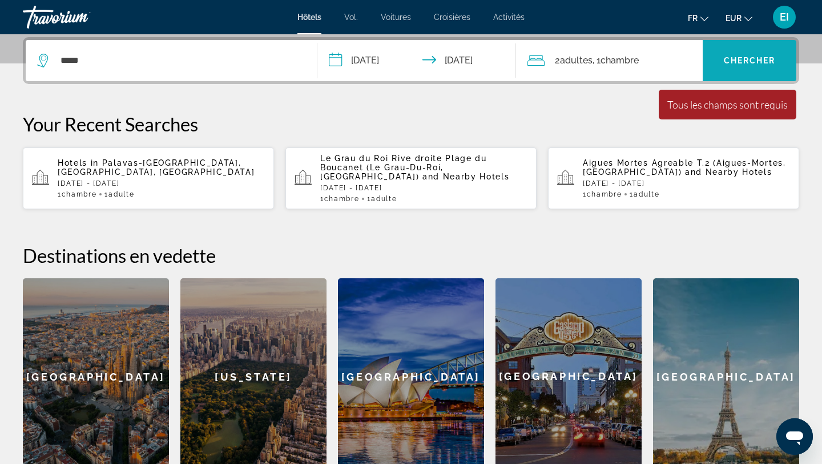
click at [776, 56] on font "Chercher" at bounding box center [750, 60] width 52 height 9
click at [131, 50] on div "*****" at bounding box center [171, 60] width 268 height 41
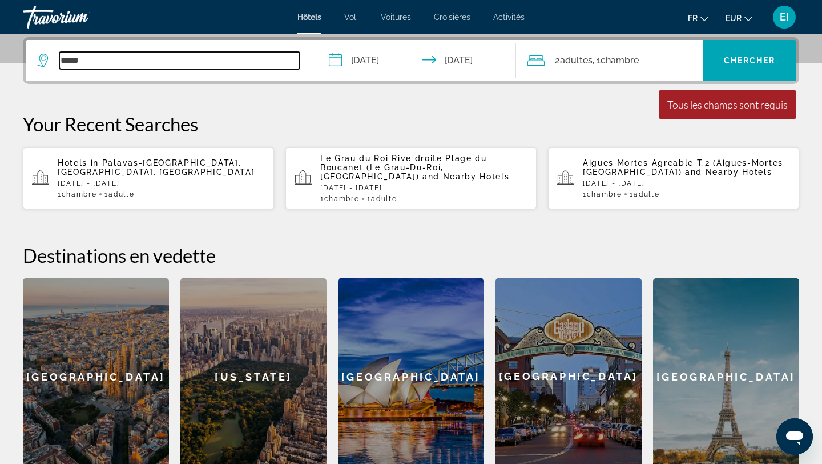
click at [119, 58] on input "*****" at bounding box center [179, 60] width 240 height 17
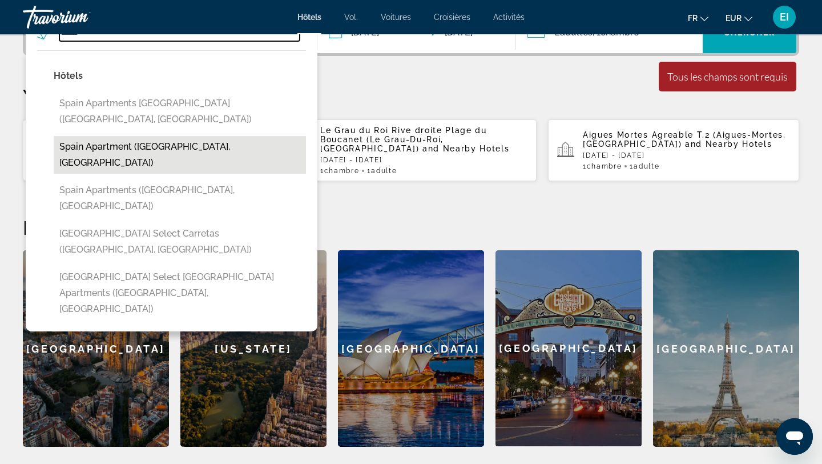
scroll to position [308, 0]
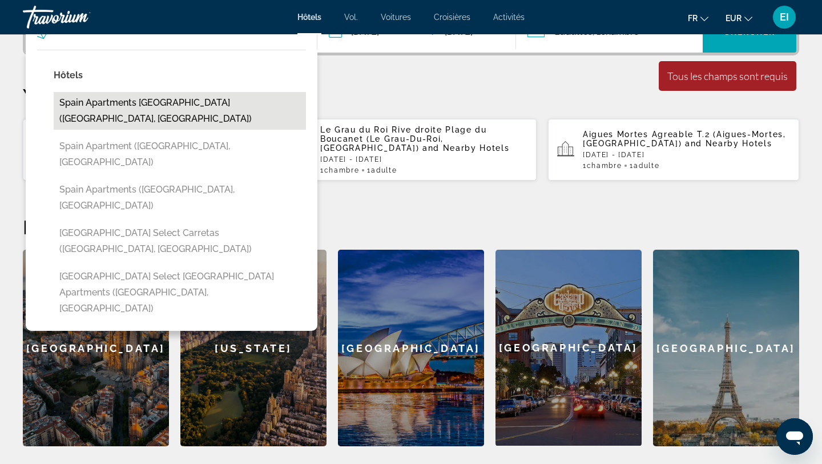
click at [160, 108] on button "Spain Apartments Mar de Cristal (Cartagena, ES)" at bounding box center [180, 111] width 252 height 38
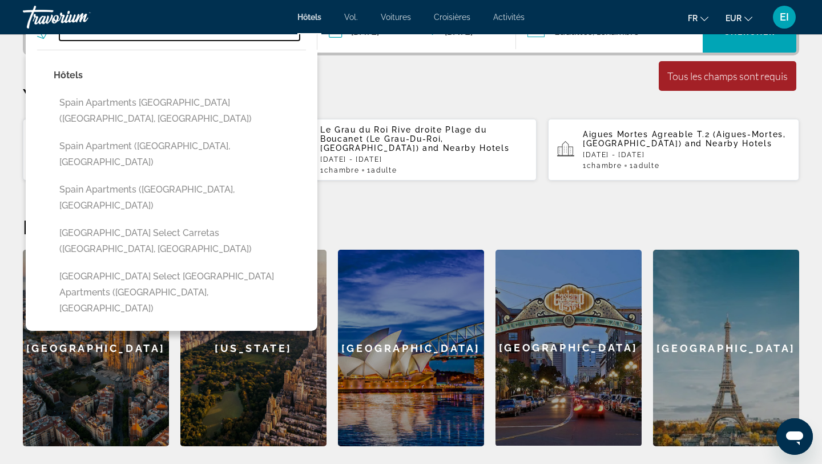
type input "**********"
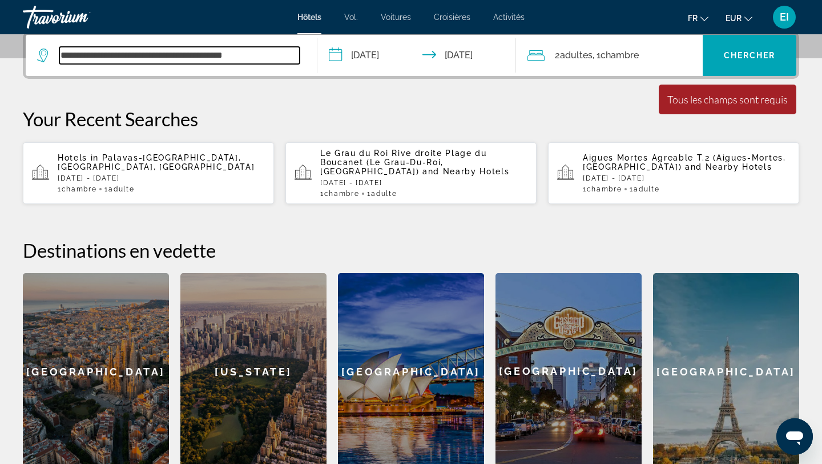
scroll to position [279, 0]
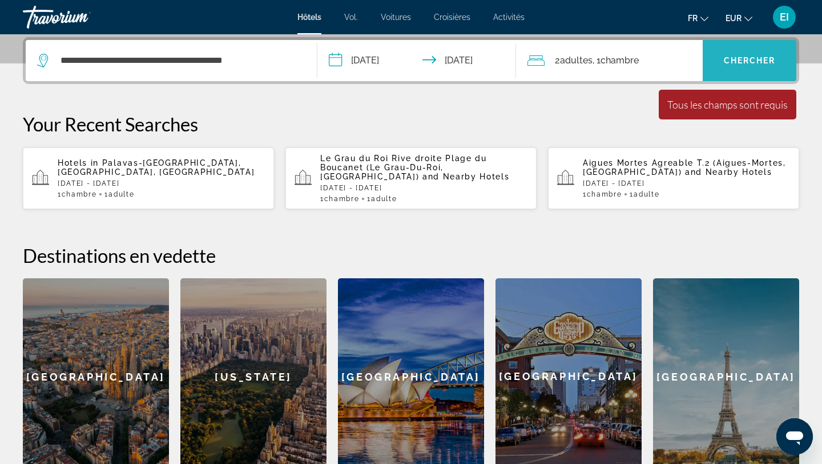
click at [735, 50] on span "Widget de recherche" at bounding box center [750, 60] width 94 height 27
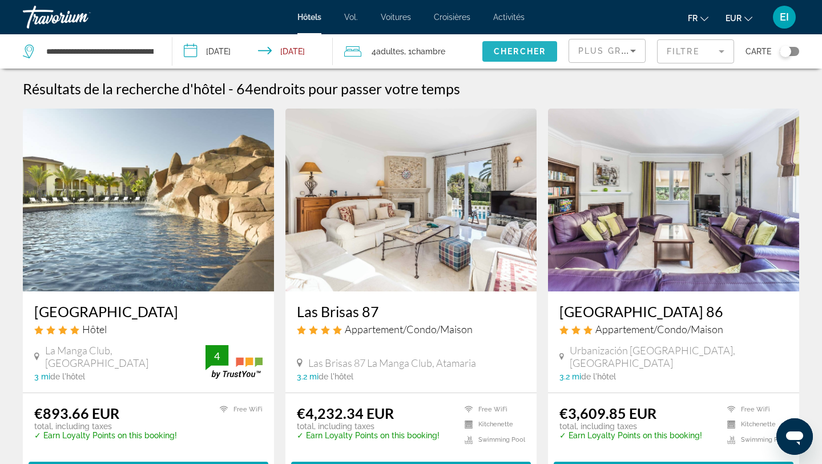
click at [525, 57] on span "Search widget" at bounding box center [520, 51] width 75 height 27
click at [523, 53] on span "Chercher" at bounding box center [520, 51] width 52 height 9
click at [396, 55] on span "Adultes" at bounding box center [390, 51] width 28 height 9
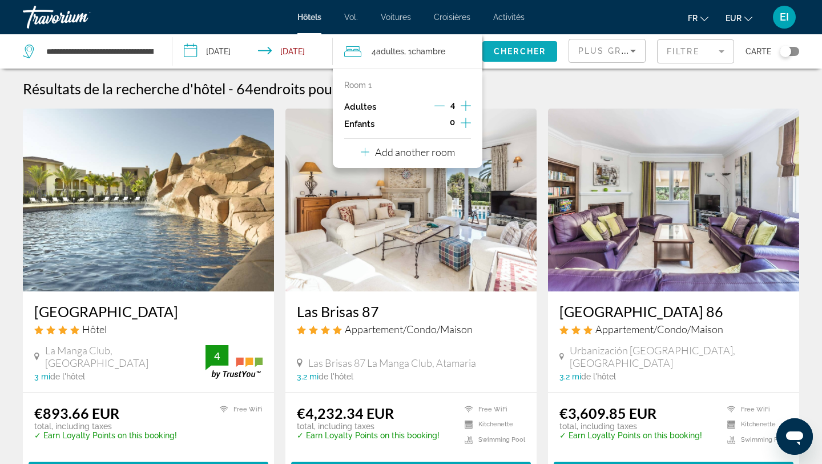
click at [542, 49] on span "Chercher" at bounding box center [520, 51] width 52 height 9
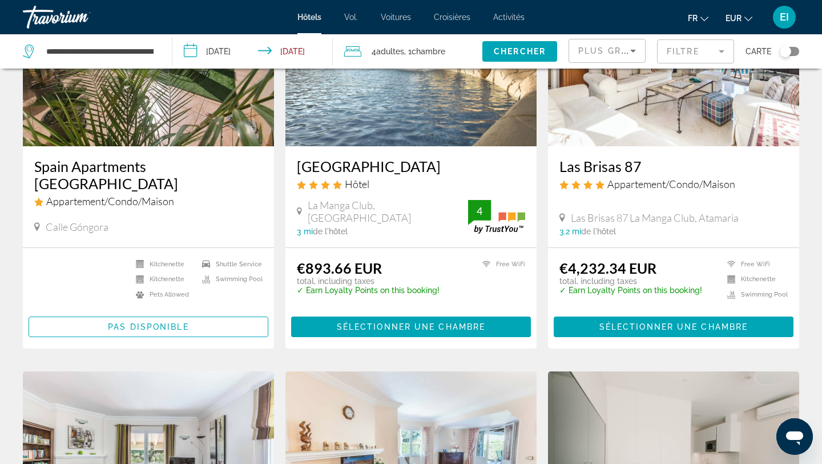
scroll to position [146, 0]
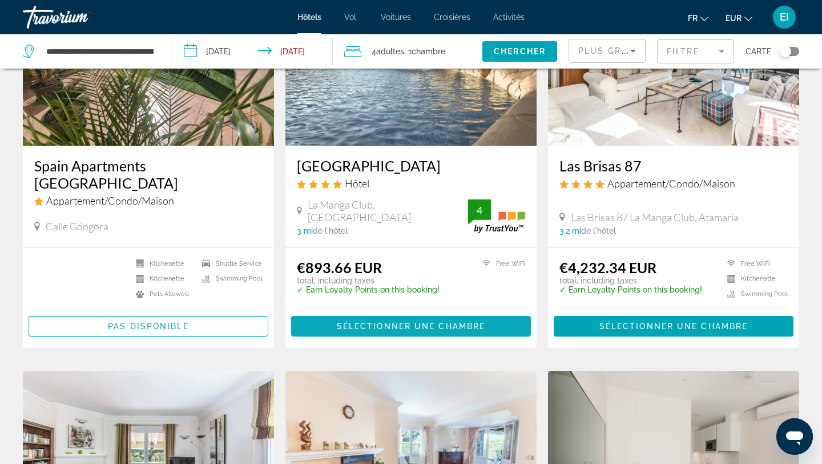
click at [444, 325] on span "Sélectionner une chambre" at bounding box center [411, 326] width 148 height 9
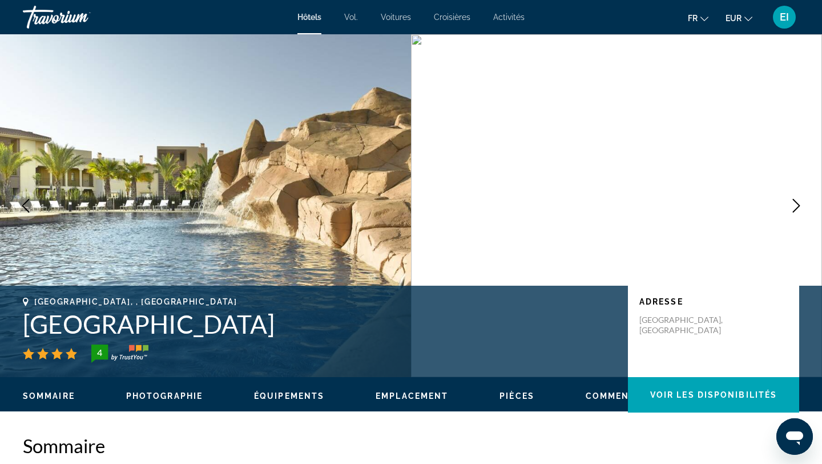
click at [517, 21] on font "Activités" at bounding box center [508, 17] width 31 height 9
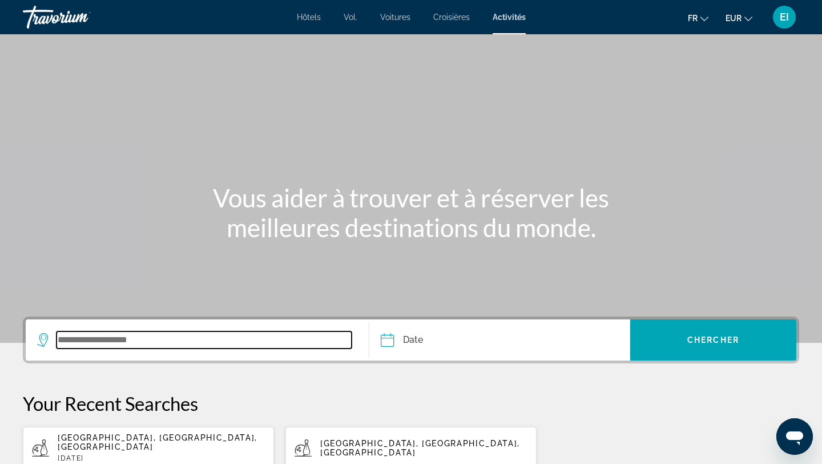
click at [214, 346] on input "Search widget" at bounding box center [204, 339] width 295 height 17
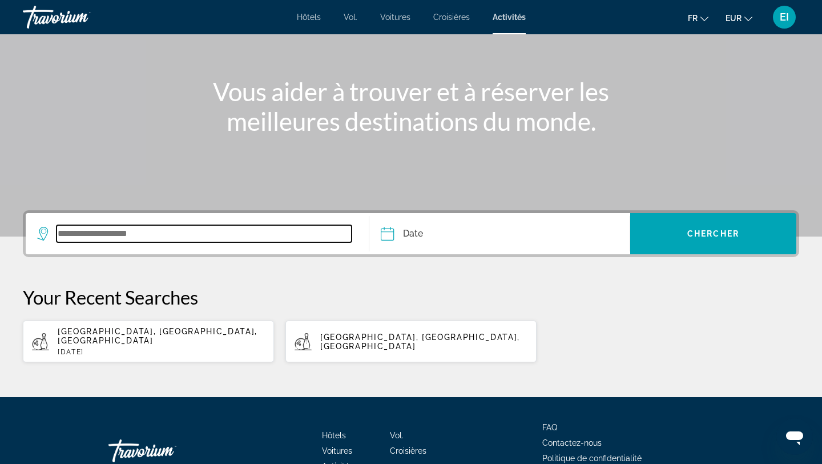
scroll to position [170, 0]
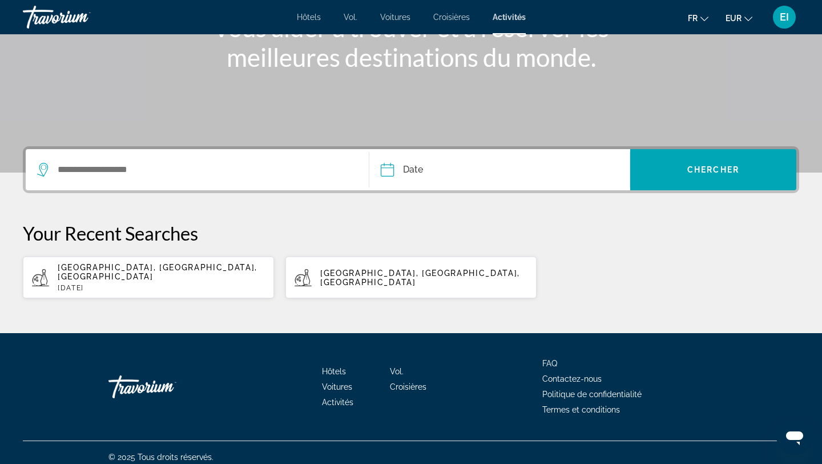
click at [426, 179] on input "Date" at bounding box center [442, 171] width 129 height 45
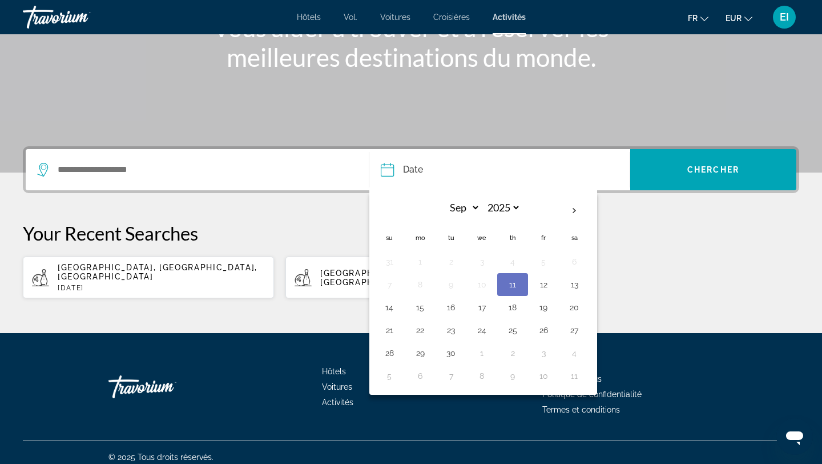
click at [521, 211] on div "2025 **** **** **** **** **** ****" at bounding box center [503, 212] width 38 height 20
click at [520, 210] on div "2025 **** **** **** **** **** ****" at bounding box center [503, 212] width 38 height 20
click at [513, 204] on select "**** **** **** **** **** ****" at bounding box center [502, 208] width 37 height 20
select select "****"
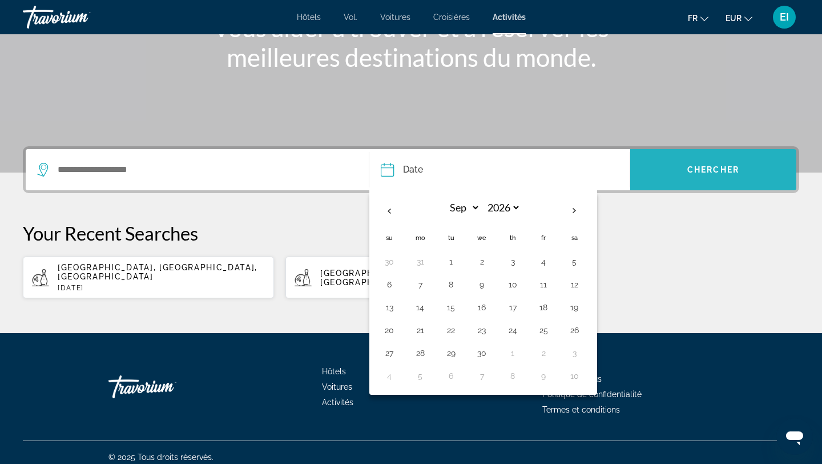
click at [756, 168] on span "Search widget" at bounding box center [714, 169] width 166 height 27
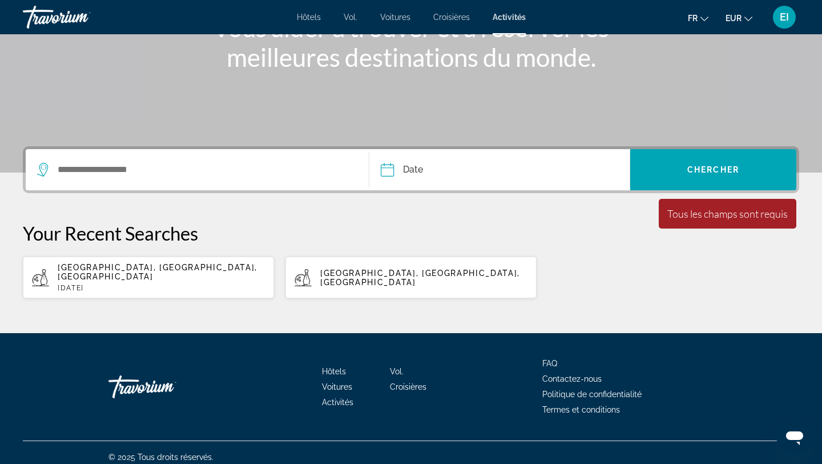
click at [284, 157] on div "Search widget" at bounding box center [197, 169] width 320 height 41
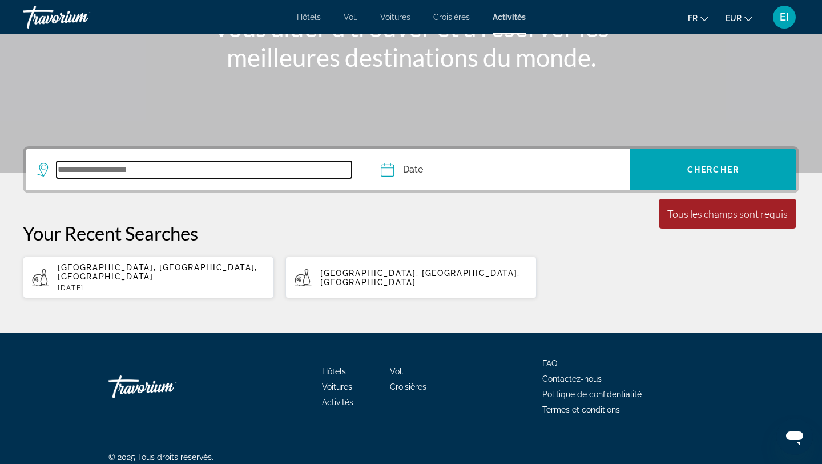
click at [217, 172] on input "Search widget" at bounding box center [204, 169] width 295 height 17
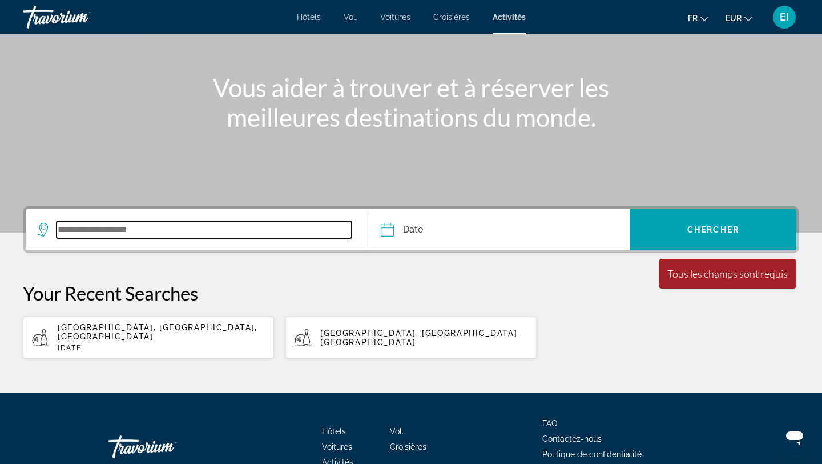
scroll to position [0, 0]
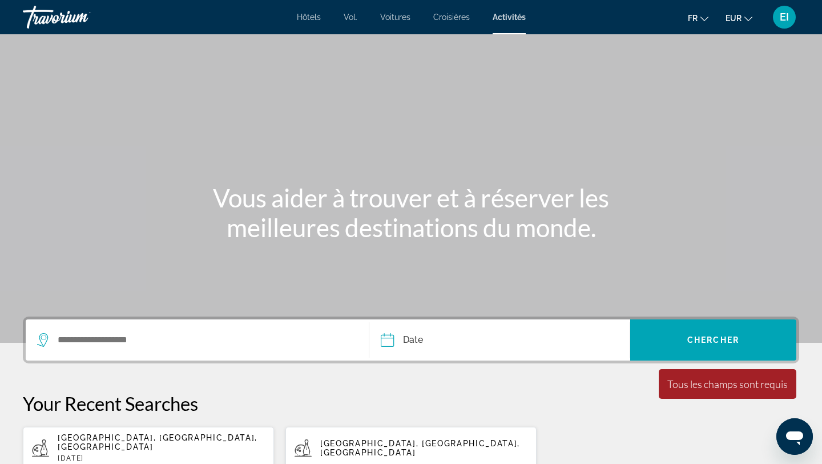
click at [318, 22] on div "Hôtels Vol. Voitures Croisières Activités Hôtels Vol. Voitures Croisières Activ…" at bounding box center [411, 17] width 822 height 30
click at [315, 18] on font "Hôtels" at bounding box center [309, 17] width 24 height 9
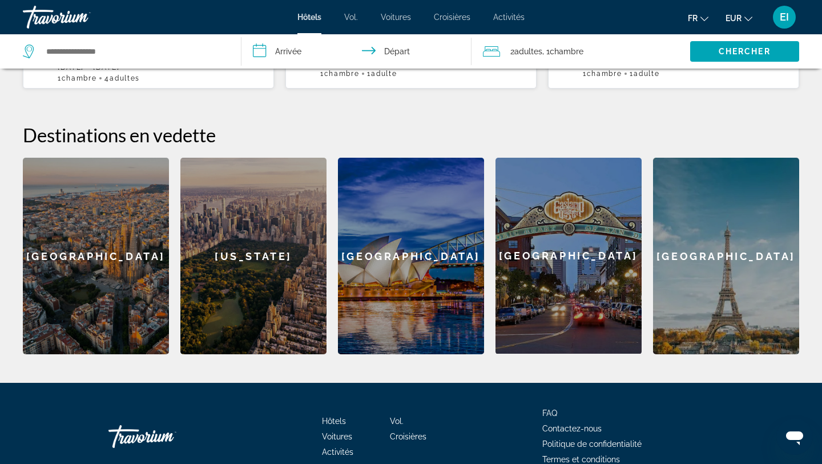
scroll to position [403, 0]
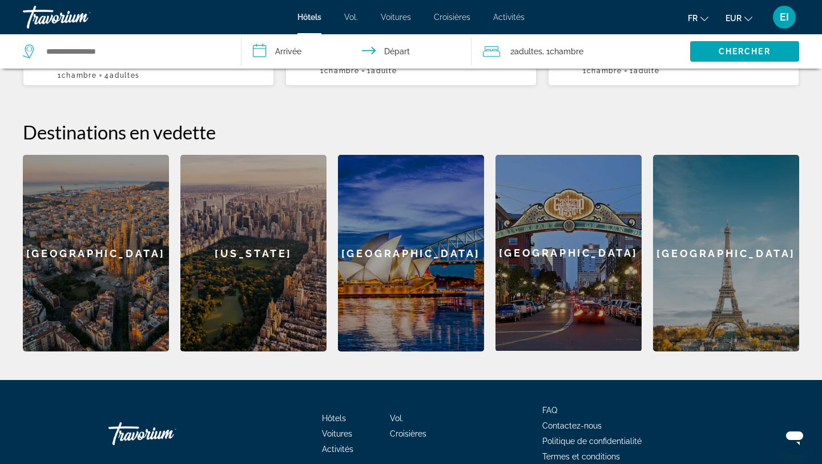
click at [120, 289] on div "Barcelona" at bounding box center [96, 253] width 146 height 196
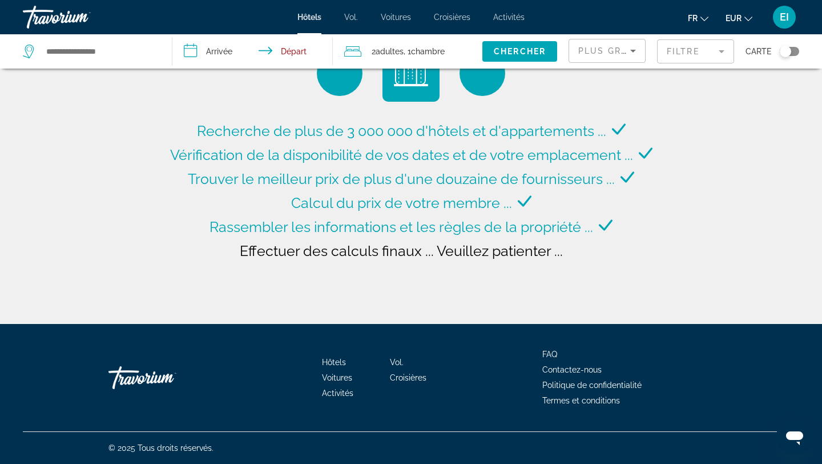
type input "**********"
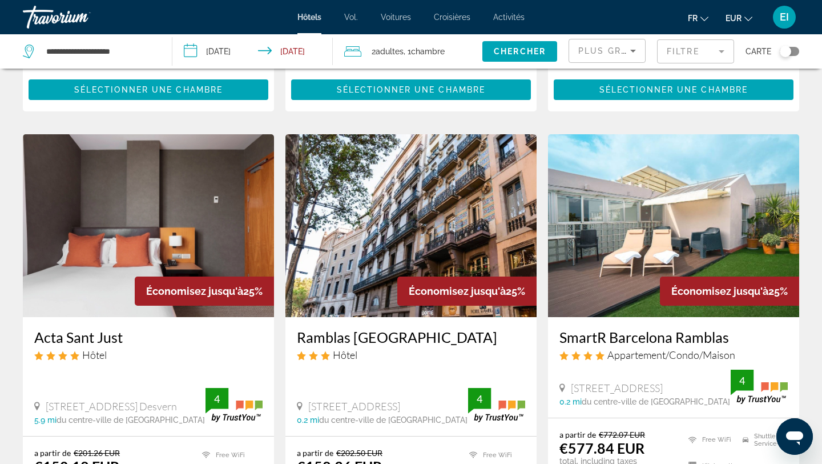
scroll to position [334, 0]
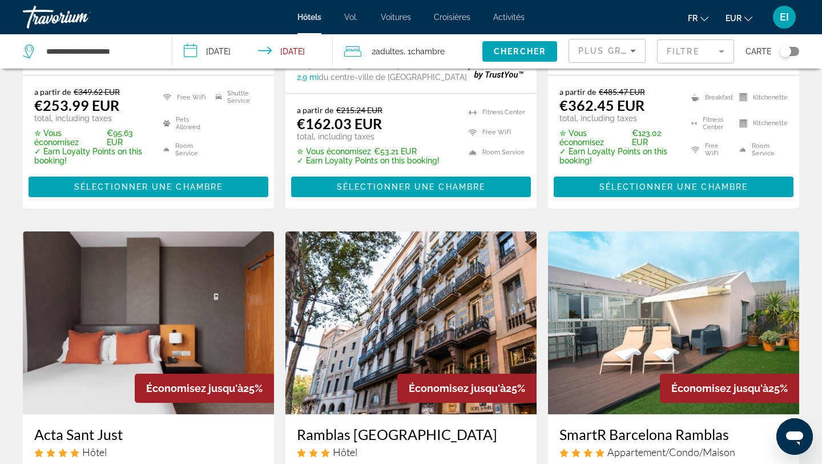
click at [252, 52] on input "**********" at bounding box center [255, 53] width 166 height 38
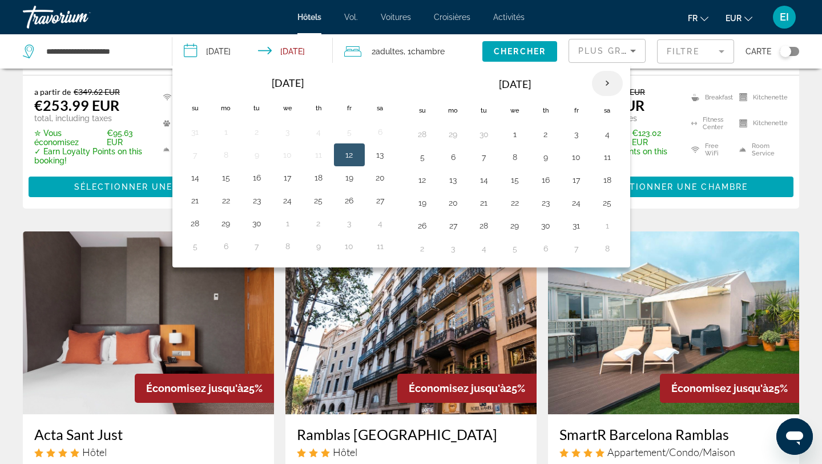
click at [602, 83] on th "Next month" at bounding box center [607, 83] width 31 height 25
click at [603, 85] on th "Next month" at bounding box center [607, 83] width 31 height 25
click at [603, 86] on th "Next month" at bounding box center [607, 83] width 31 height 25
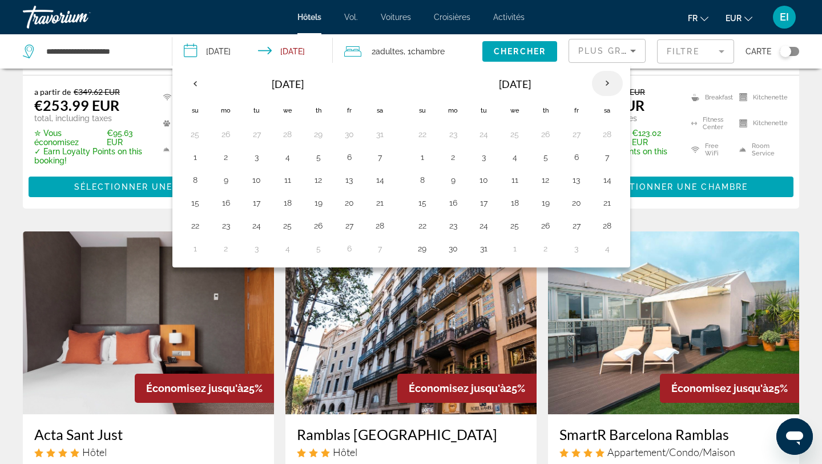
click at [603, 86] on th "Next month" at bounding box center [607, 83] width 31 height 25
click at [603, 85] on th "Next month" at bounding box center [607, 83] width 31 height 25
click at [603, 84] on th "Next month" at bounding box center [607, 83] width 31 height 25
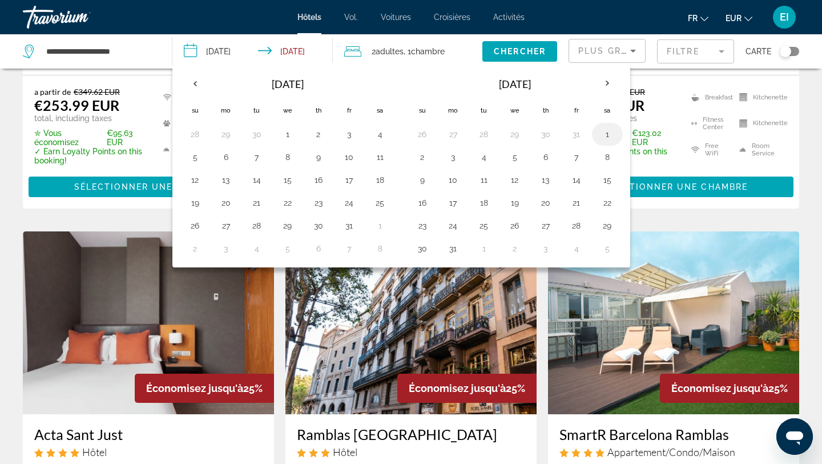
click at [607, 141] on button "1" at bounding box center [608, 134] width 18 height 16
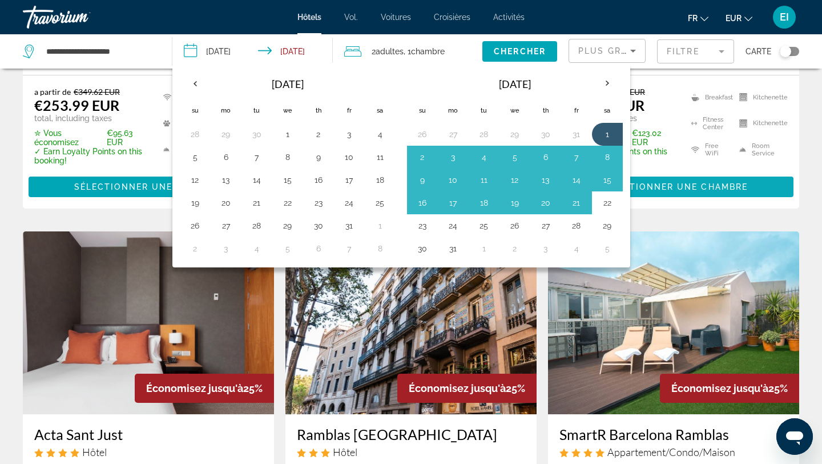
click at [612, 199] on button "22" at bounding box center [608, 203] width 18 height 16
type input "**********"
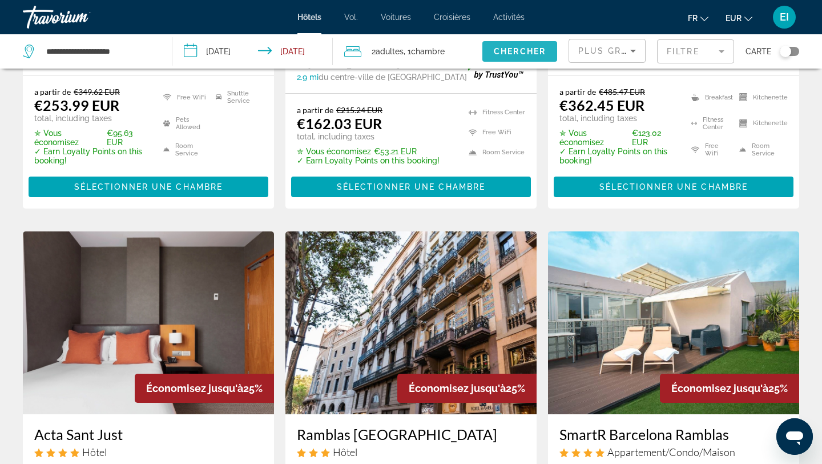
click at [523, 49] on span "Chercher" at bounding box center [520, 51] width 52 height 9
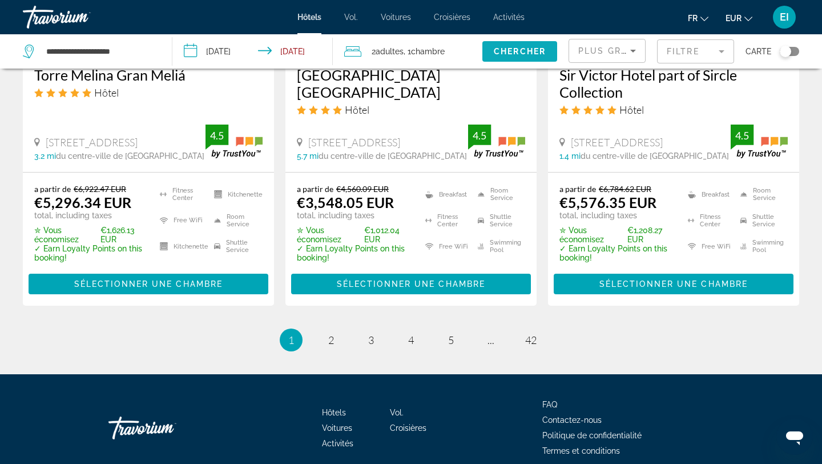
scroll to position [1624, 0]
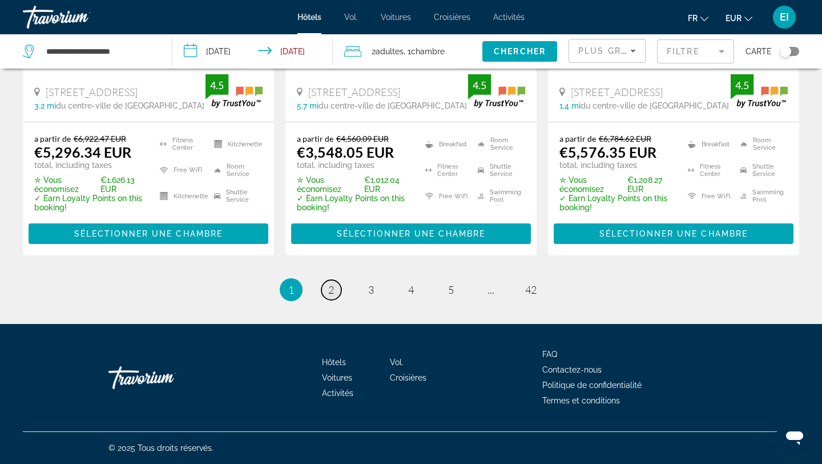
click at [337, 294] on link "page 2" at bounding box center [332, 290] width 20 height 20
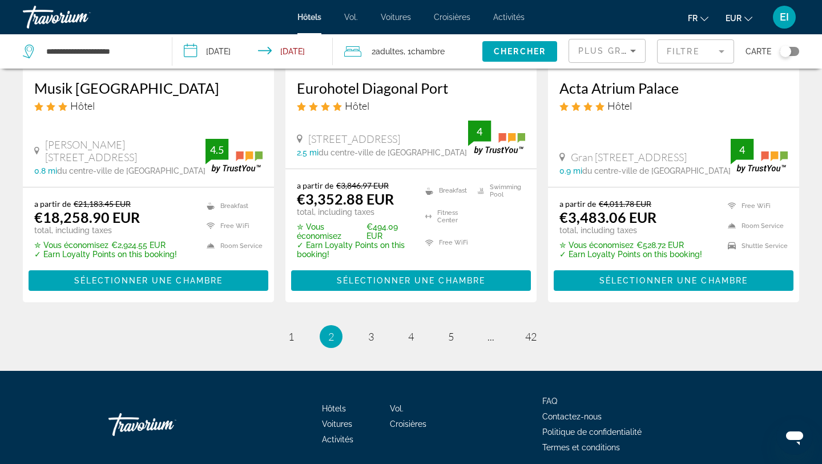
scroll to position [1606, 0]
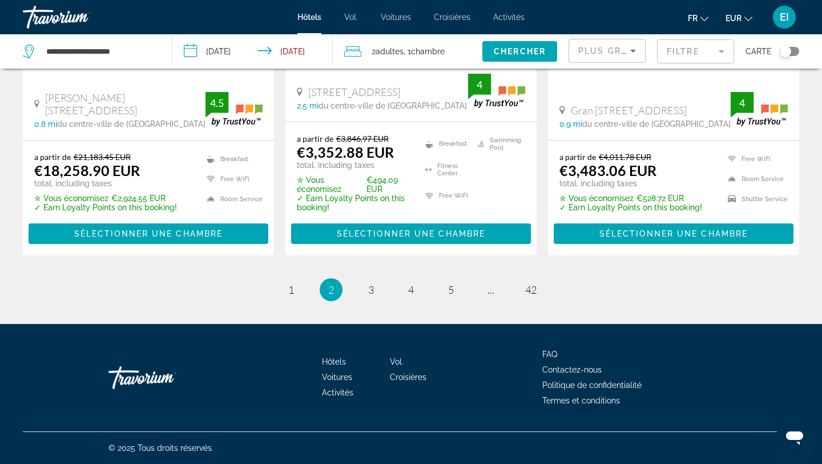
click at [378, 298] on li "page 3" at bounding box center [371, 289] width 23 height 23
click at [371, 291] on span "3" at bounding box center [371, 289] width 6 height 13
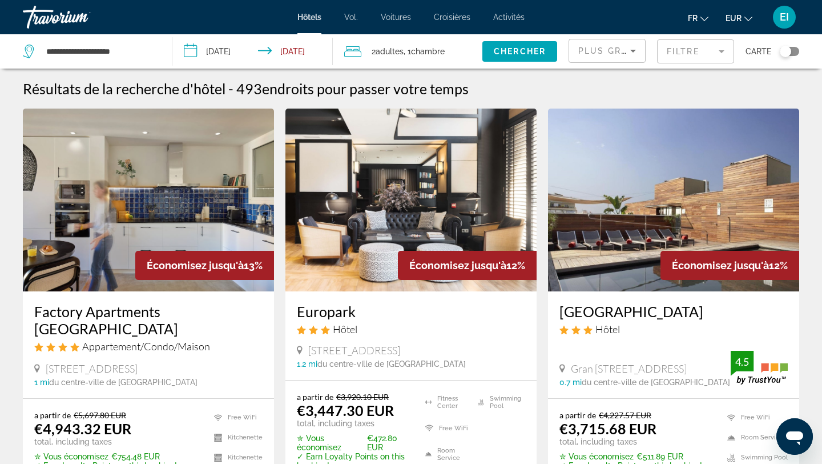
click at [113, 62] on div "**********" at bounding box center [92, 51] width 138 height 34
click at [137, 54] on input "**********" at bounding box center [100, 51] width 110 height 17
click at [146, 53] on input "**********" at bounding box center [100, 51] width 110 height 17
click at [141, 53] on input "**********" at bounding box center [100, 51] width 110 height 17
type input "*"
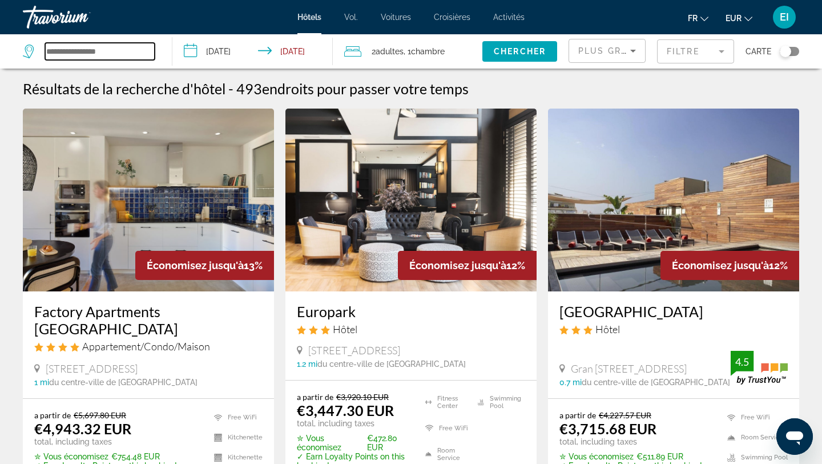
click at [141, 53] on input "Search widget" at bounding box center [100, 51] width 110 height 17
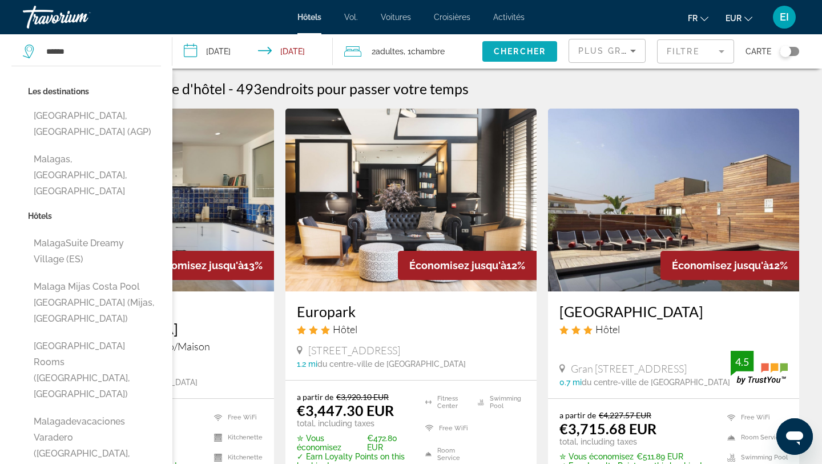
click at [522, 50] on span "Chercher" at bounding box center [520, 51] width 52 height 9
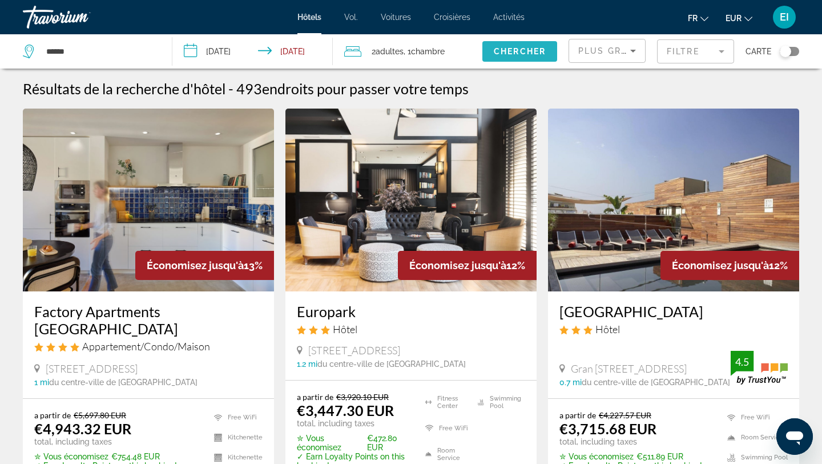
click at [522, 50] on span "Chercher" at bounding box center [520, 51] width 52 height 9
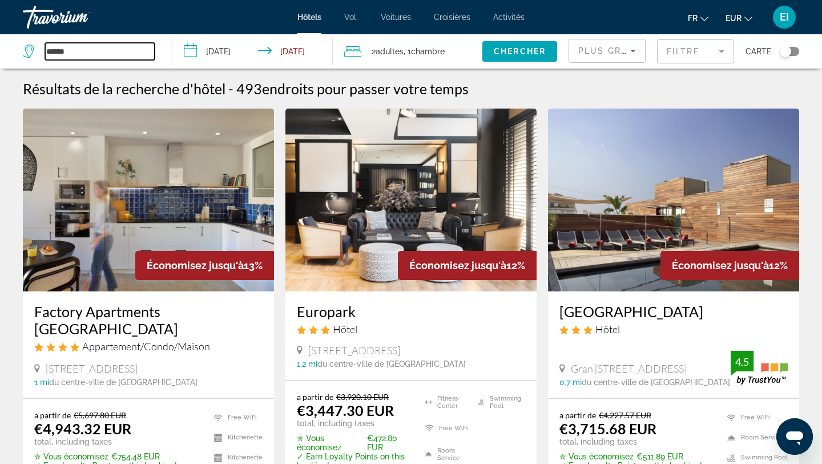
click at [121, 51] on input "******" at bounding box center [100, 51] width 110 height 17
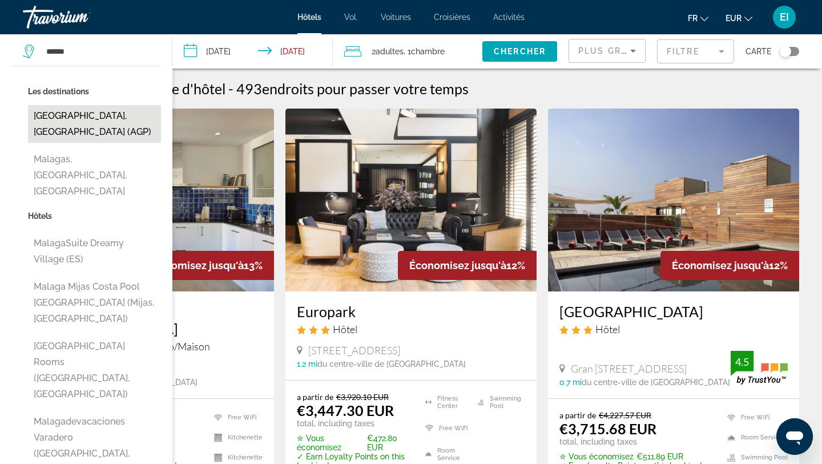
click at [112, 117] on button "Malaga, Spain (AGP)" at bounding box center [94, 124] width 133 height 38
type input "**********"
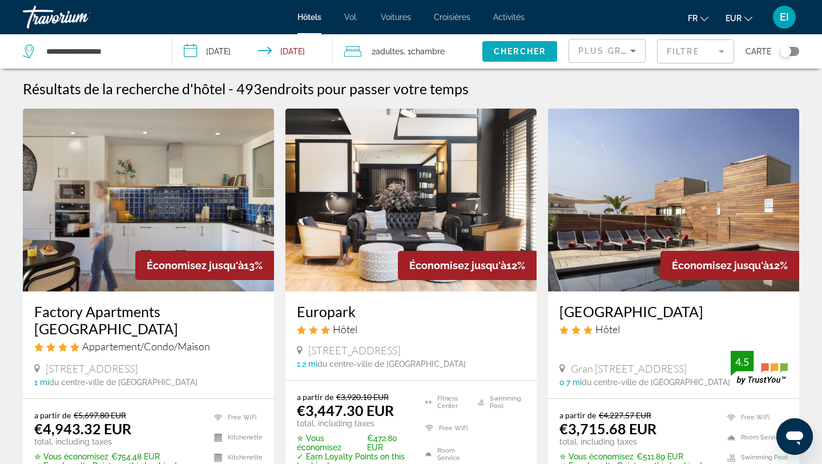
click at [511, 55] on span "Chercher" at bounding box center [520, 51] width 52 height 9
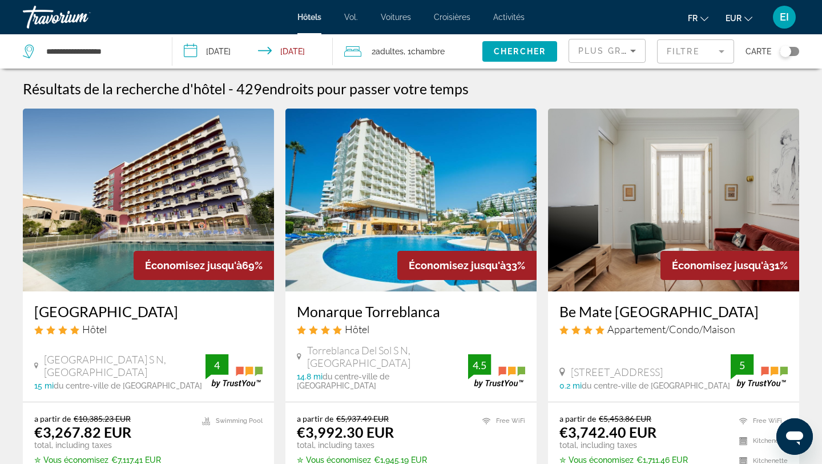
click at [435, 53] on span "Chambre" at bounding box center [428, 51] width 34 height 9
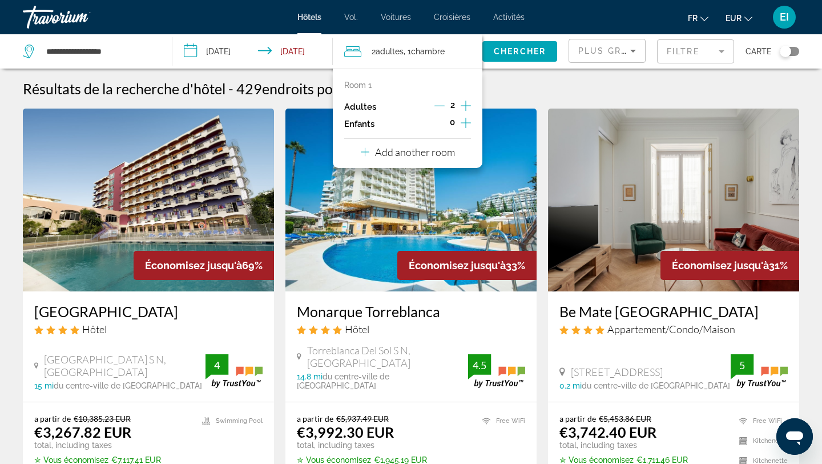
click at [468, 101] on icon "Increment adults" at bounding box center [466, 106] width 10 height 14
click at [523, 53] on span "Chercher" at bounding box center [520, 51] width 52 height 9
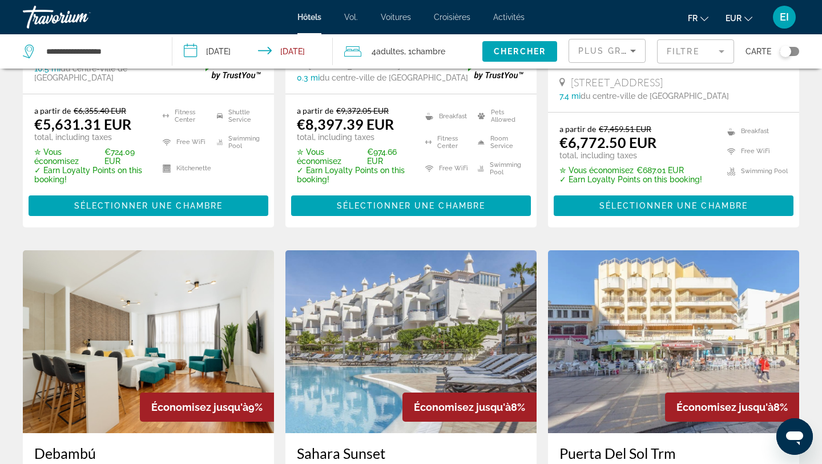
scroll to position [1264, 0]
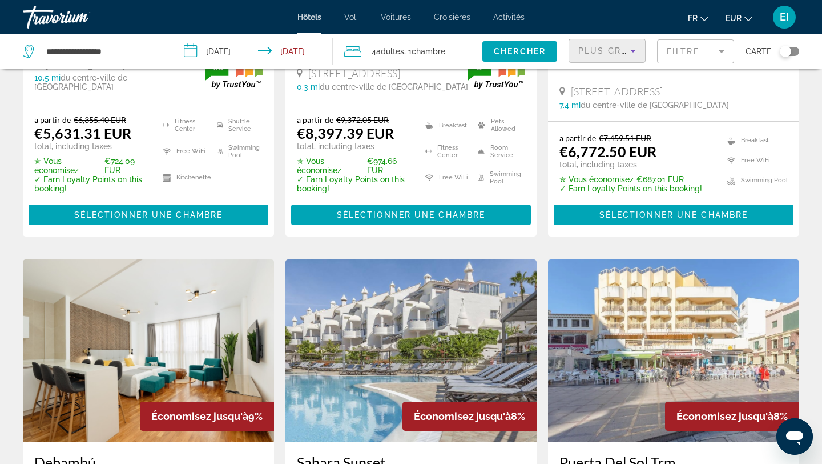
click at [602, 55] on span "Plus grandes économies" at bounding box center [647, 50] width 137 height 9
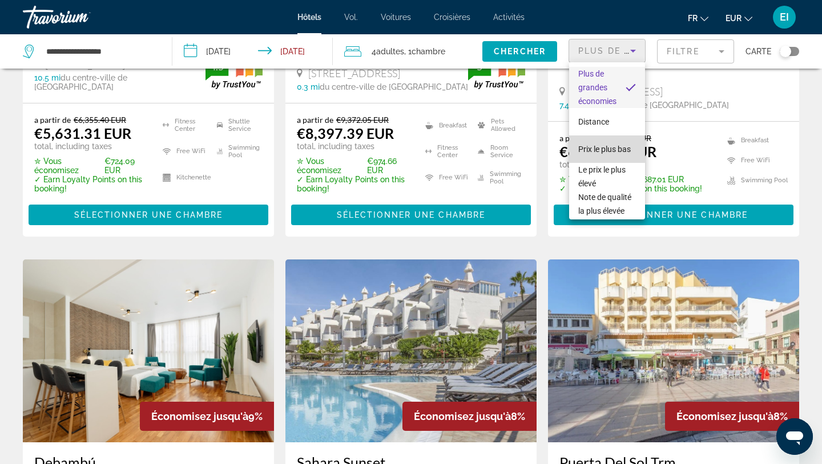
click at [607, 149] on font "Prix ​​le plus bas" at bounding box center [605, 149] width 53 height 9
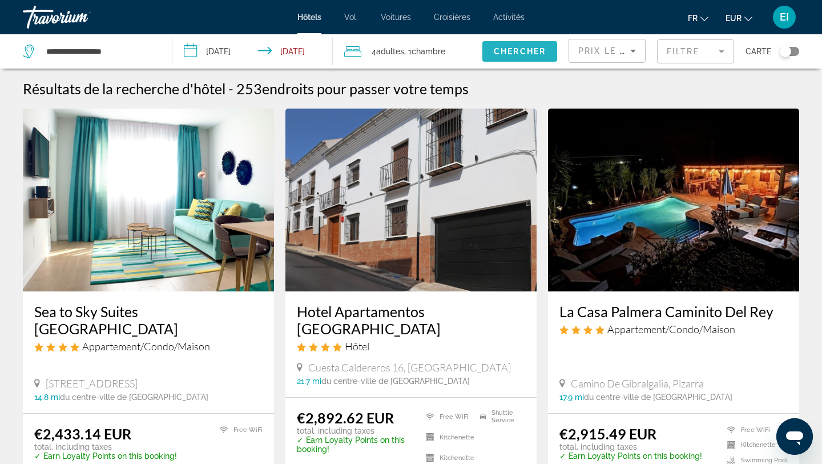
click at [525, 58] on span "Search widget" at bounding box center [520, 51] width 75 height 27
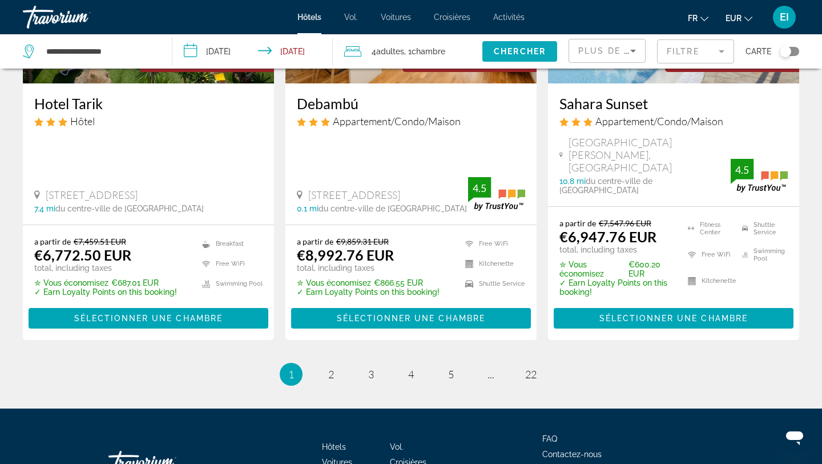
scroll to position [1601, 0]
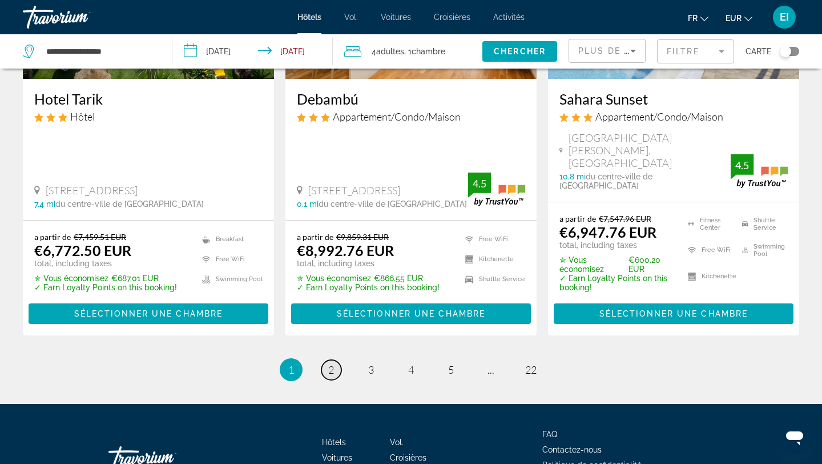
click at [331, 363] on span "2" at bounding box center [331, 369] width 6 height 13
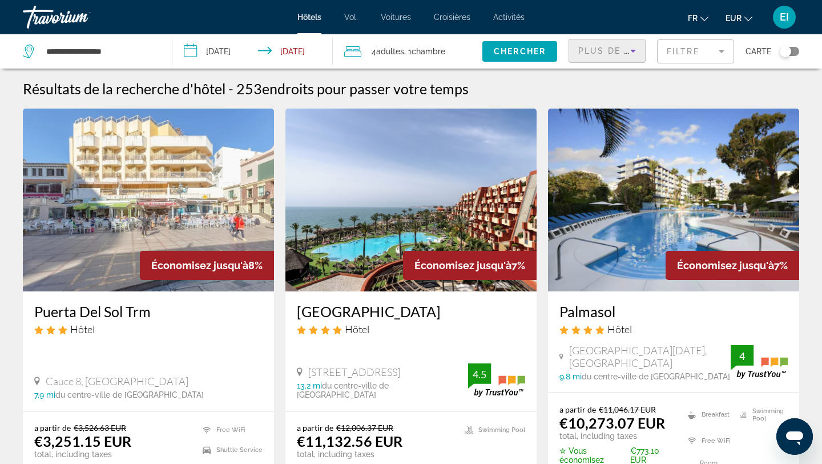
click at [619, 46] on span "Plus de grandes économies" at bounding box center [655, 50] width 153 height 9
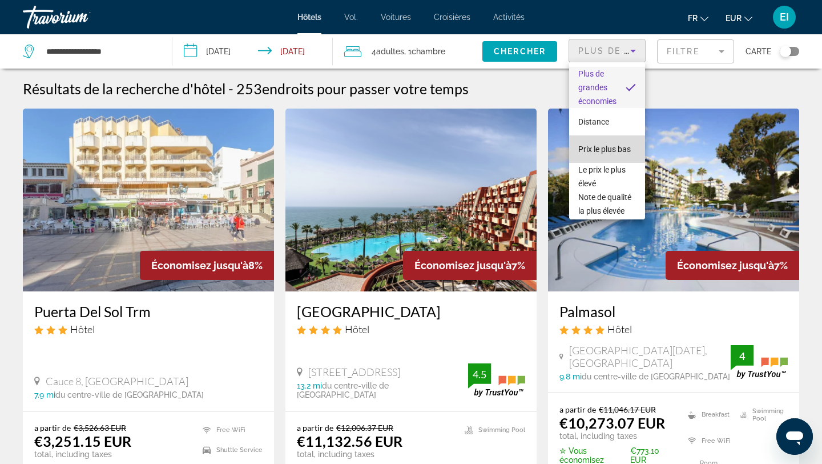
click at [602, 147] on font "Prix ​​le plus bas" at bounding box center [605, 149] width 53 height 9
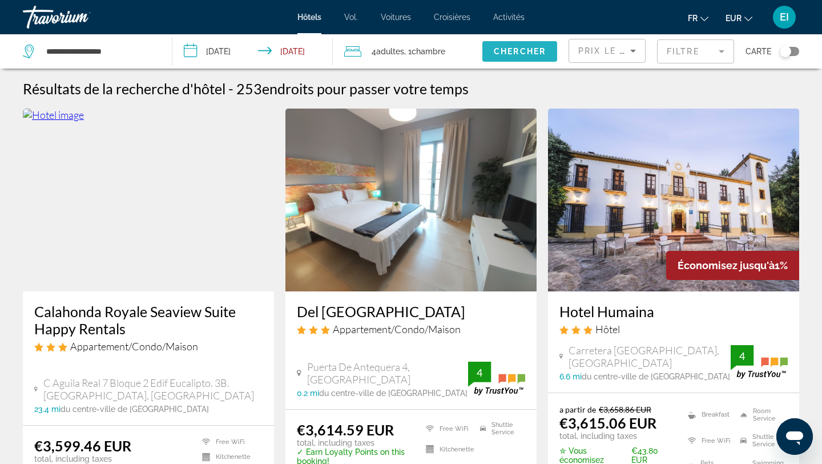
click at [544, 57] on span "Search widget" at bounding box center [520, 51] width 75 height 27
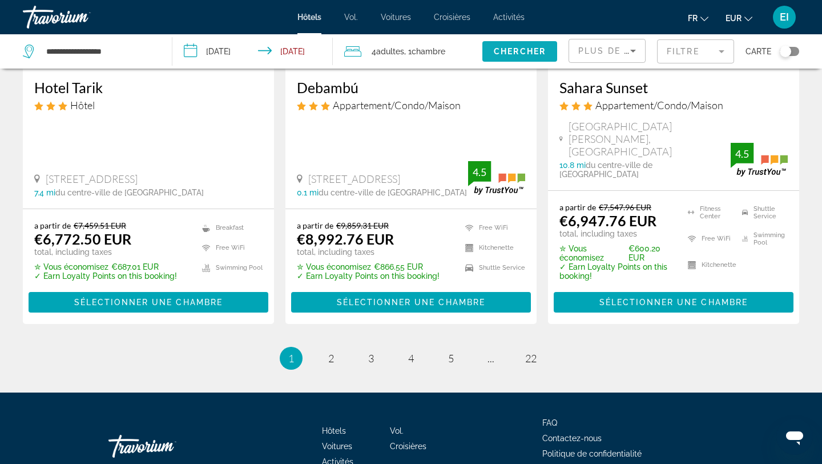
scroll to position [1624, 0]
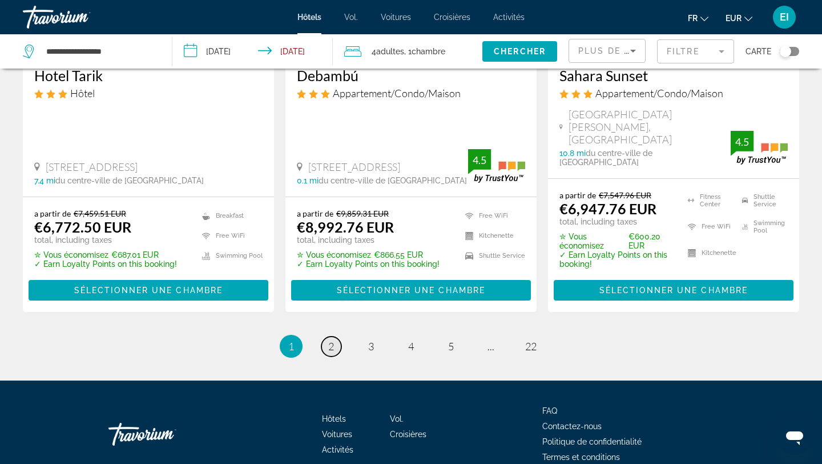
click at [337, 336] on link "page 2" at bounding box center [332, 346] width 20 height 20
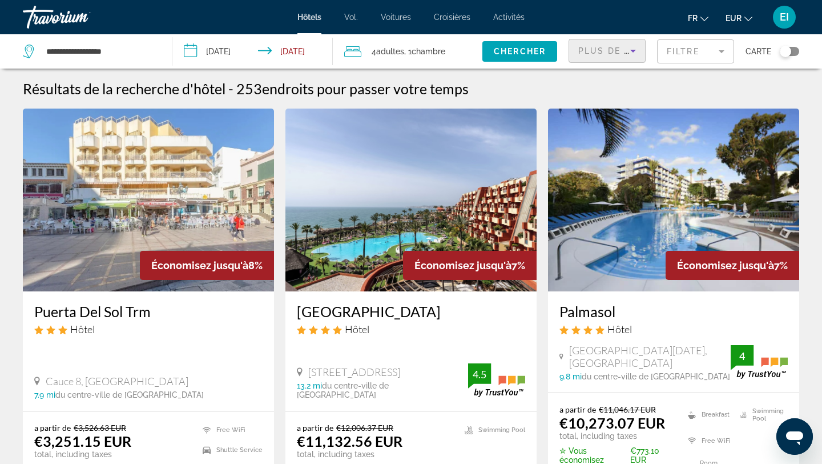
click at [610, 49] on span "Plus de grandes économies" at bounding box center [655, 50] width 153 height 9
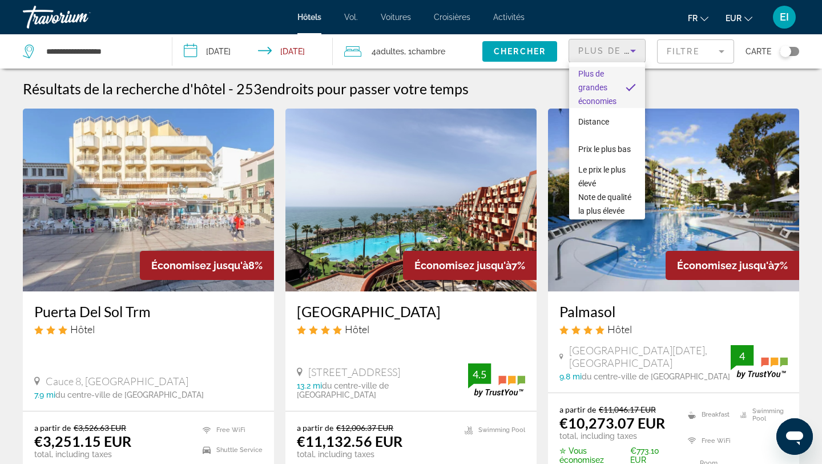
click at [691, 53] on div at bounding box center [411, 232] width 822 height 464
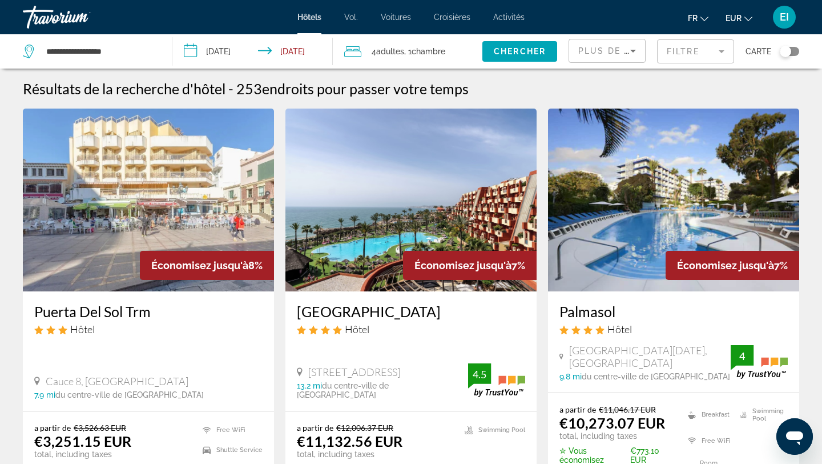
click at [691, 53] on mat-form-field "Filtre" at bounding box center [695, 51] width 77 height 24
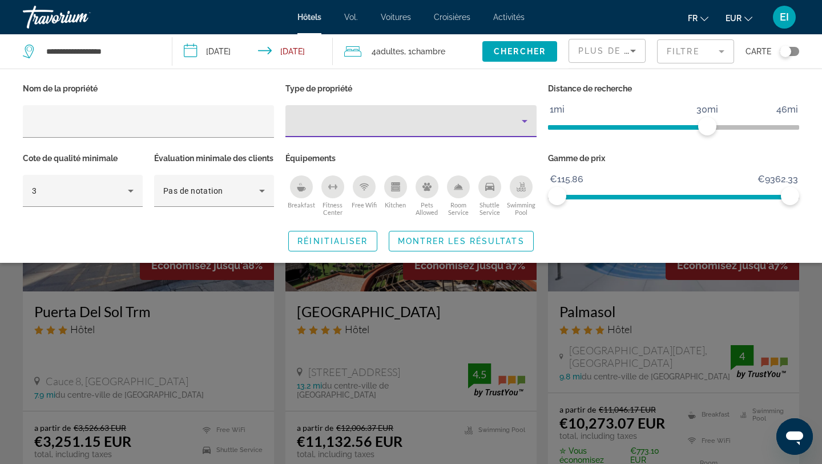
click at [316, 127] on div "Property type" at bounding box center [408, 121] width 227 height 14
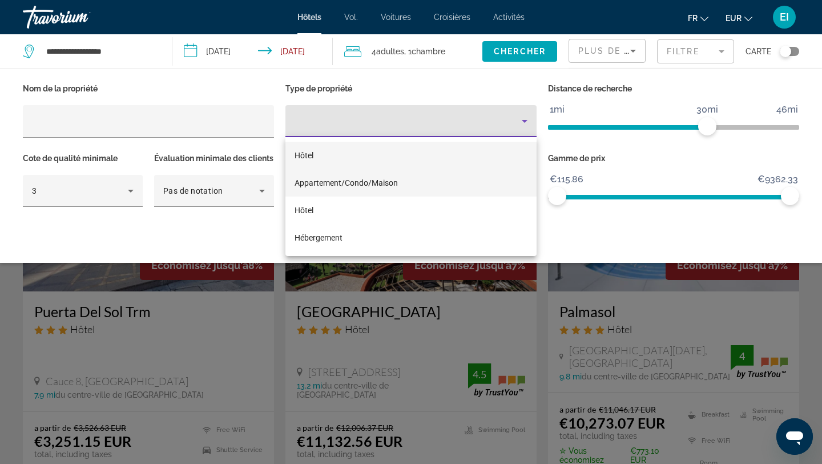
click at [321, 175] on mat-option "Appartement/Condo/Maison" at bounding box center [411, 182] width 251 height 27
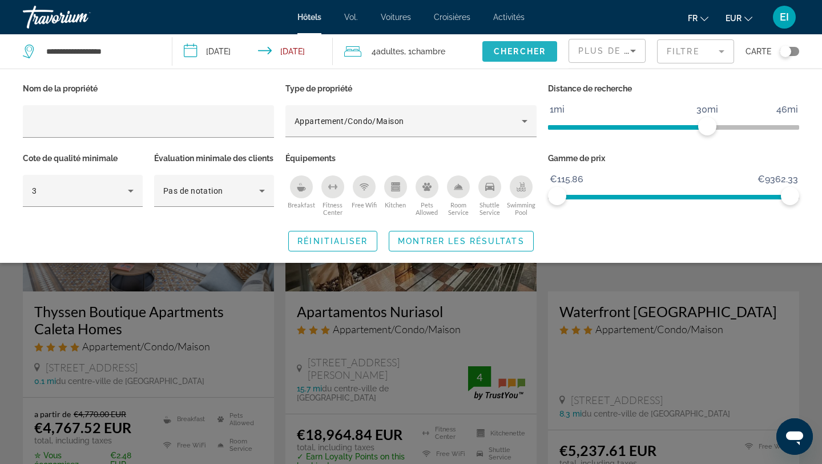
click at [501, 54] on span "Chercher" at bounding box center [520, 51] width 52 height 9
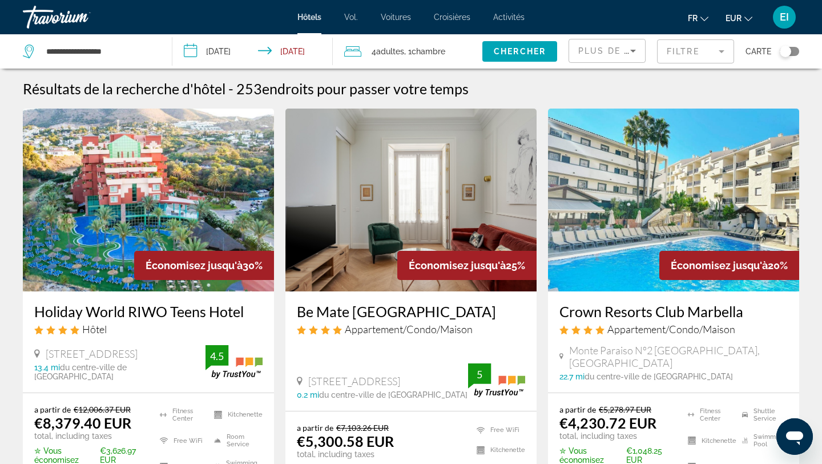
click at [619, 49] on span "Plus de grandes économies" at bounding box center [655, 50] width 153 height 9
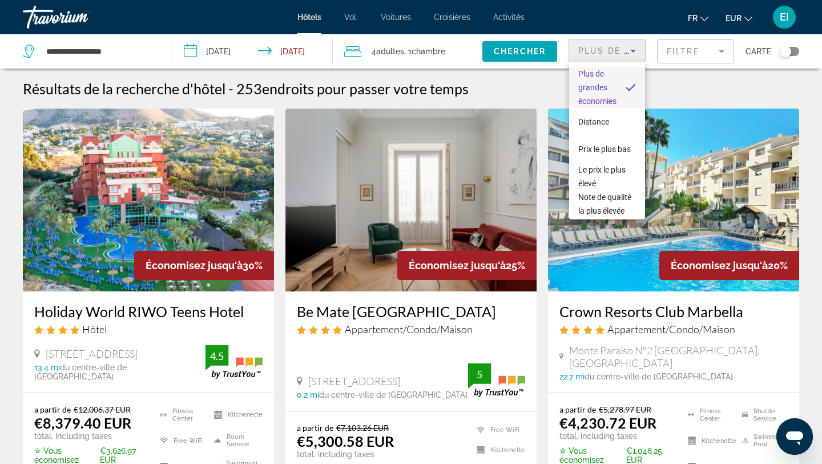
click at [682, 50] on div at bounding box center [411, 232] width 822 height 464
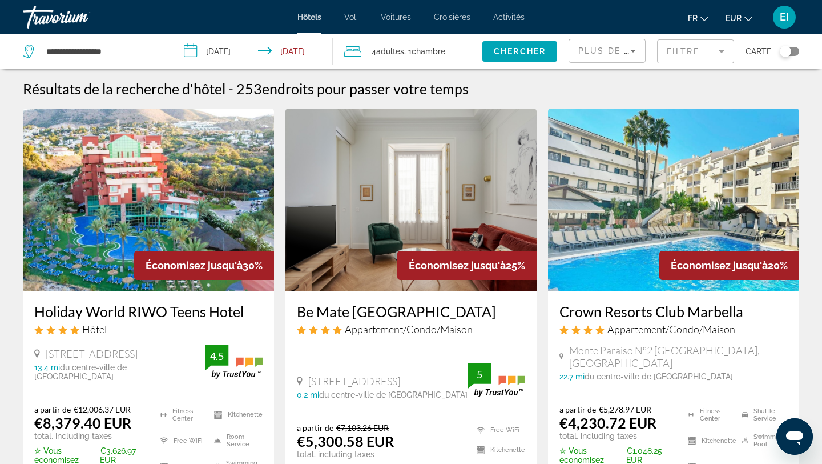
click at [682, 50] on mat-form-field "Filtre" at bounding box center [695, 51] width 77 height 24
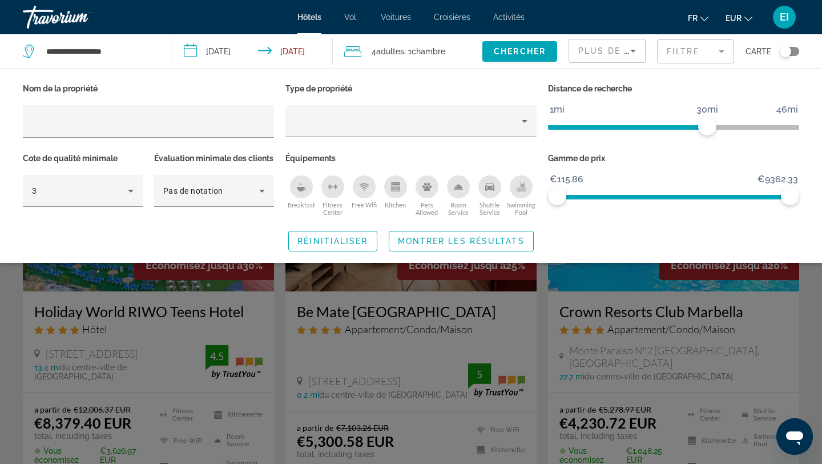
click at [508, 140] on div "Hotel Filters" at bounding box center [411, 143] width 251 height 13
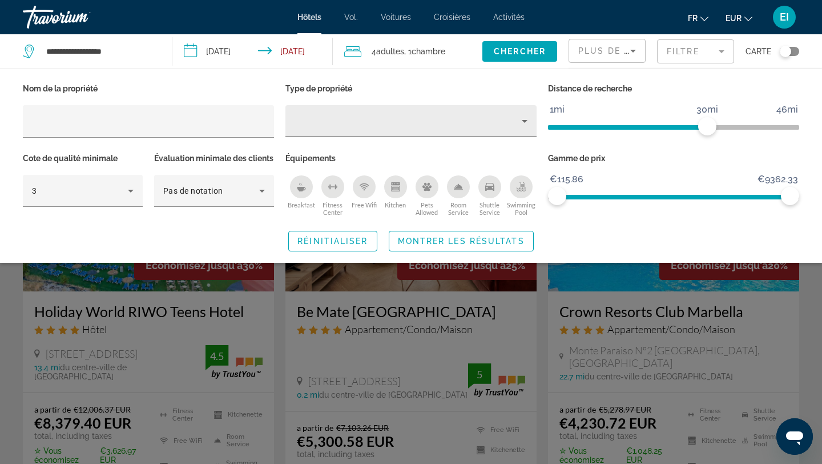
click at [528, 124] on div "Hotel Filters" at bounding box center [528, 124] width 0 height 0
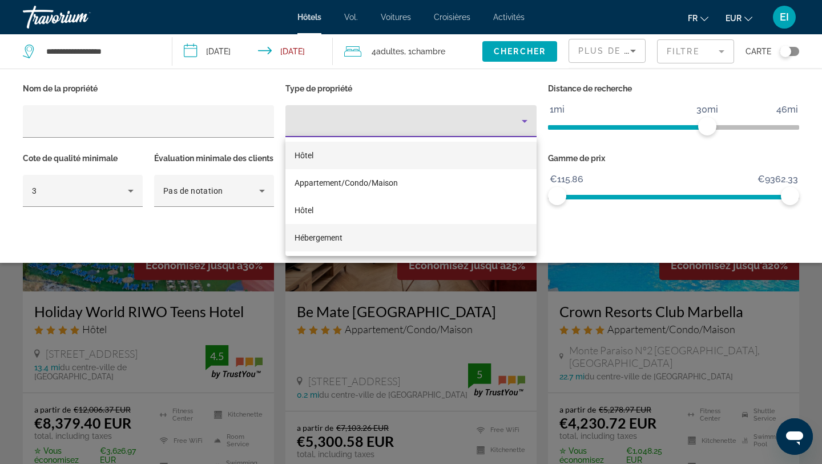
click at [450, 232] on mat-option "Hébergement" at bounding box center [411, 237] width 251 height 27
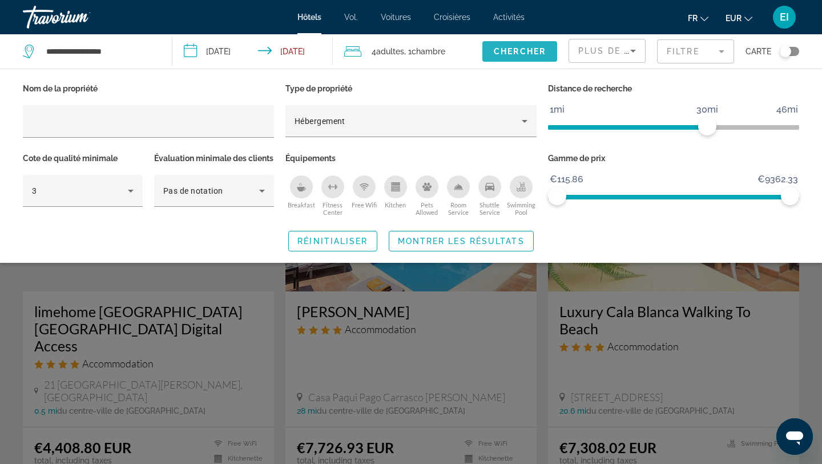
click at [524, 51] on span "Chercher" at bounding box center [520, 51] width 52 height 9
